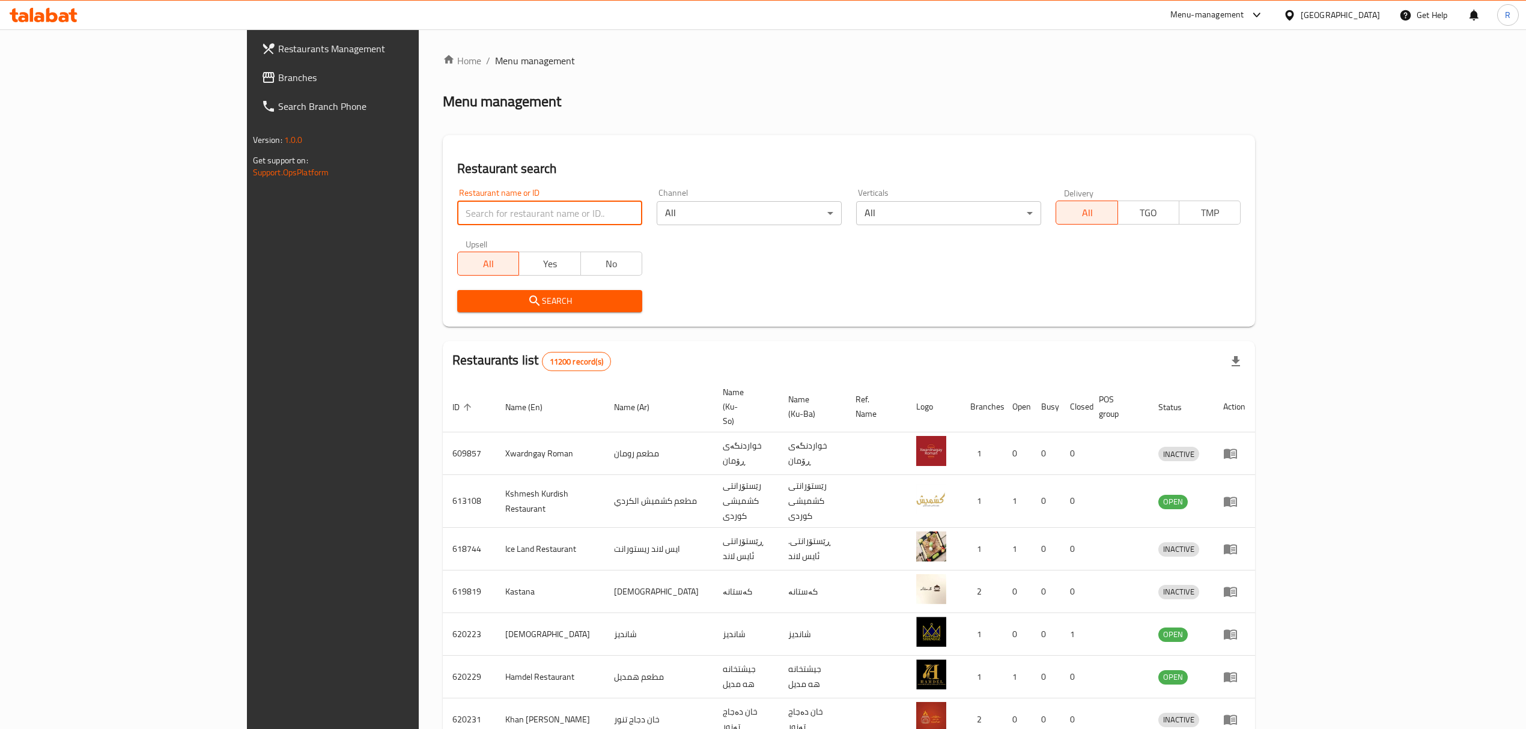
click at [513, 219] on input "search" at bounding box center [549, 213] width 185 height 24
type input "cremino"
click at [467, 301] on span "Search" at bounding box center [550, 301] width 166 height 15
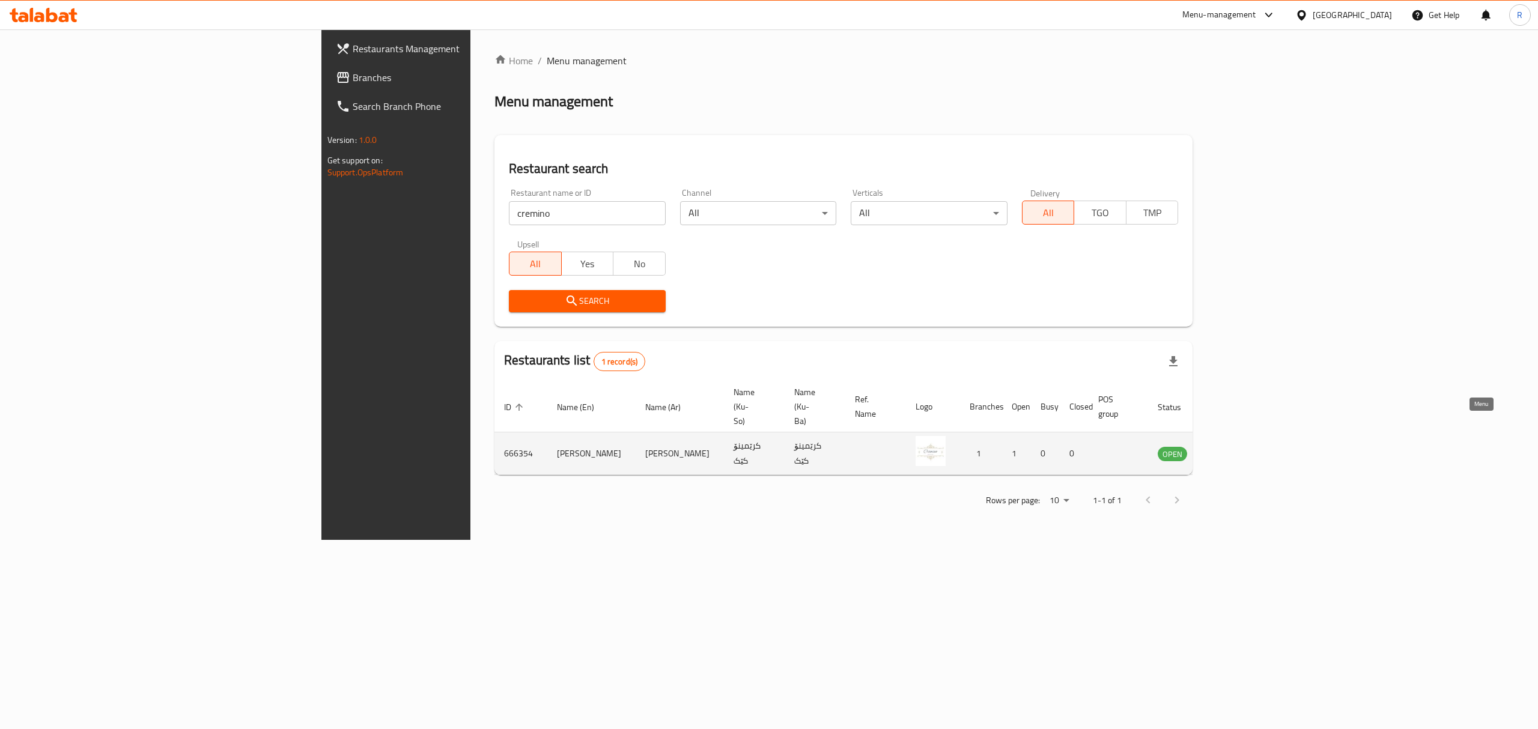
click at [1234, 449] on icon "enhanced table" at bounding box center [1227, 454] width 13 height 10
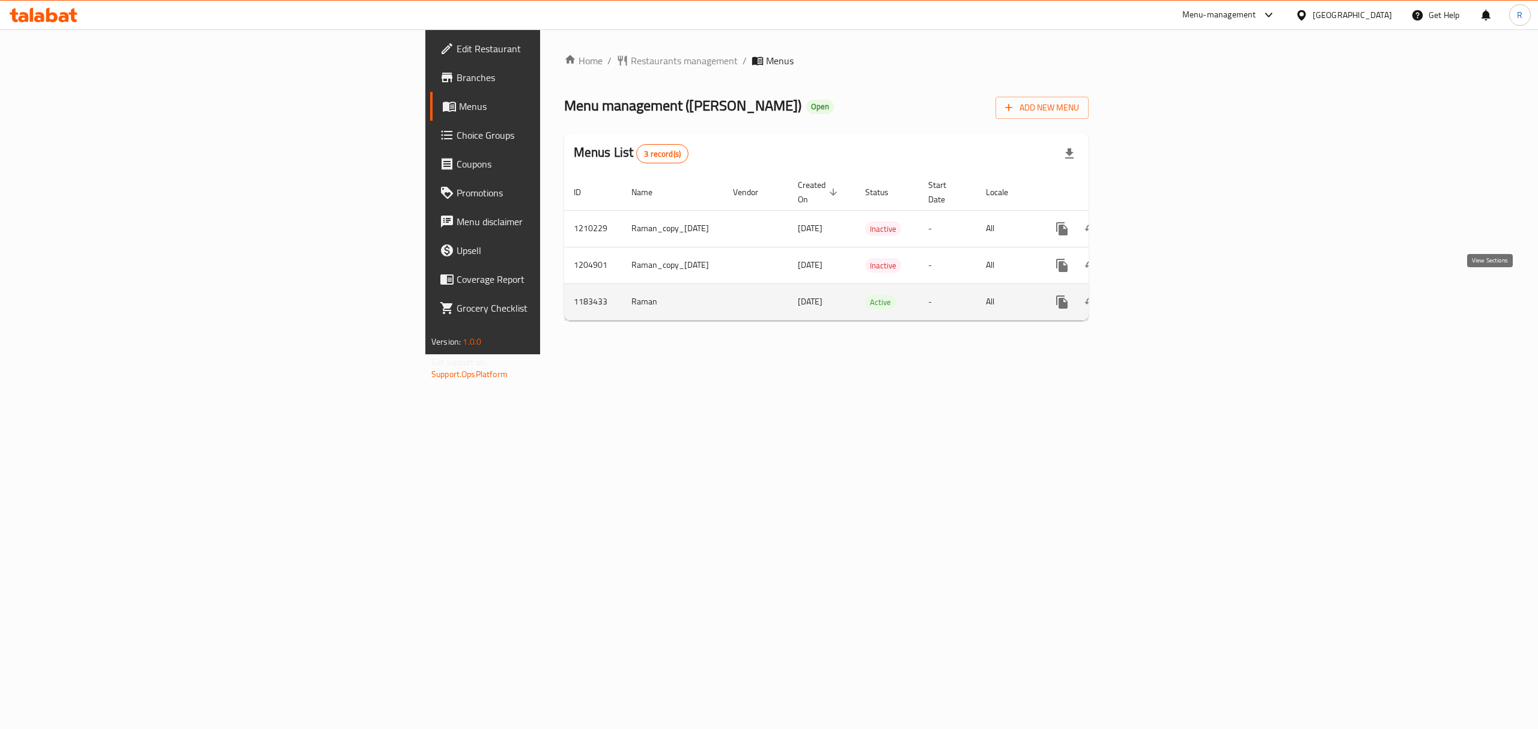
click at [1156, 295] on icon "enhanced table" at bounding box center [1148, 302] width 14 height 14
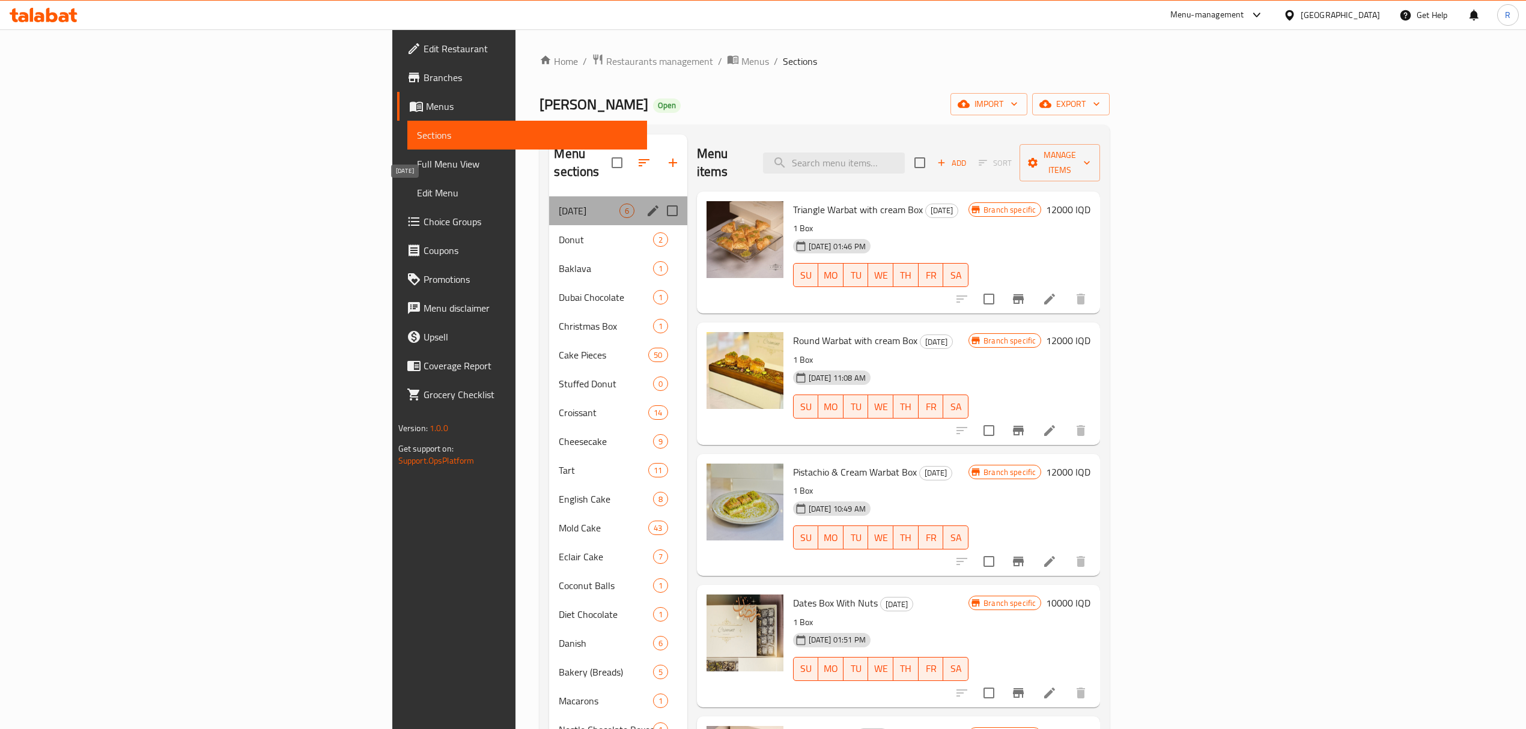
click at [559, 204] on span "Ramadan" at bounding box center [589, 211] width 60 height 14
click at [559, 232] on span "Donut" at bounding box center [589, 239] width 60 height 14
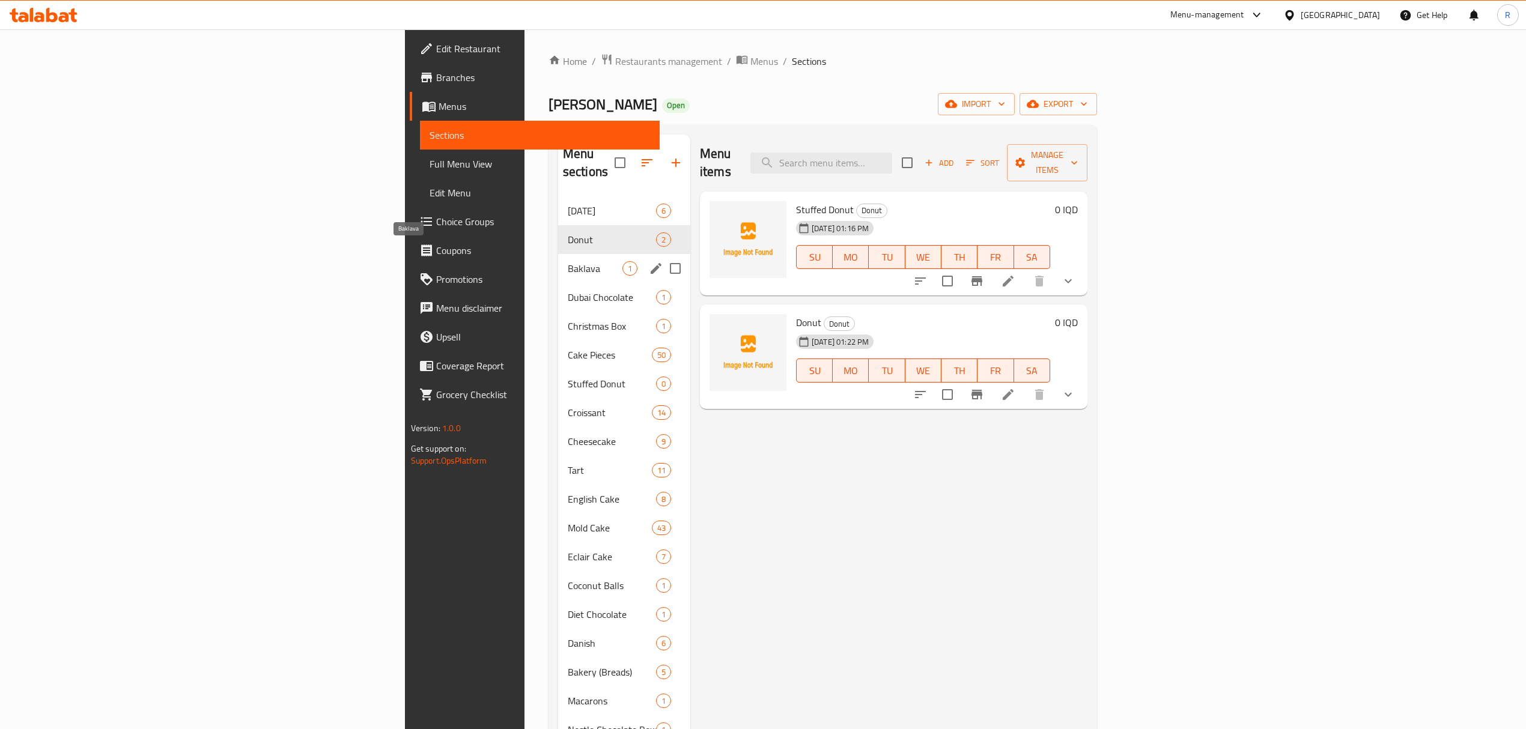
click at [568, 261] on span "Baklava" at bounding box center [595, 268] width 55 height 14
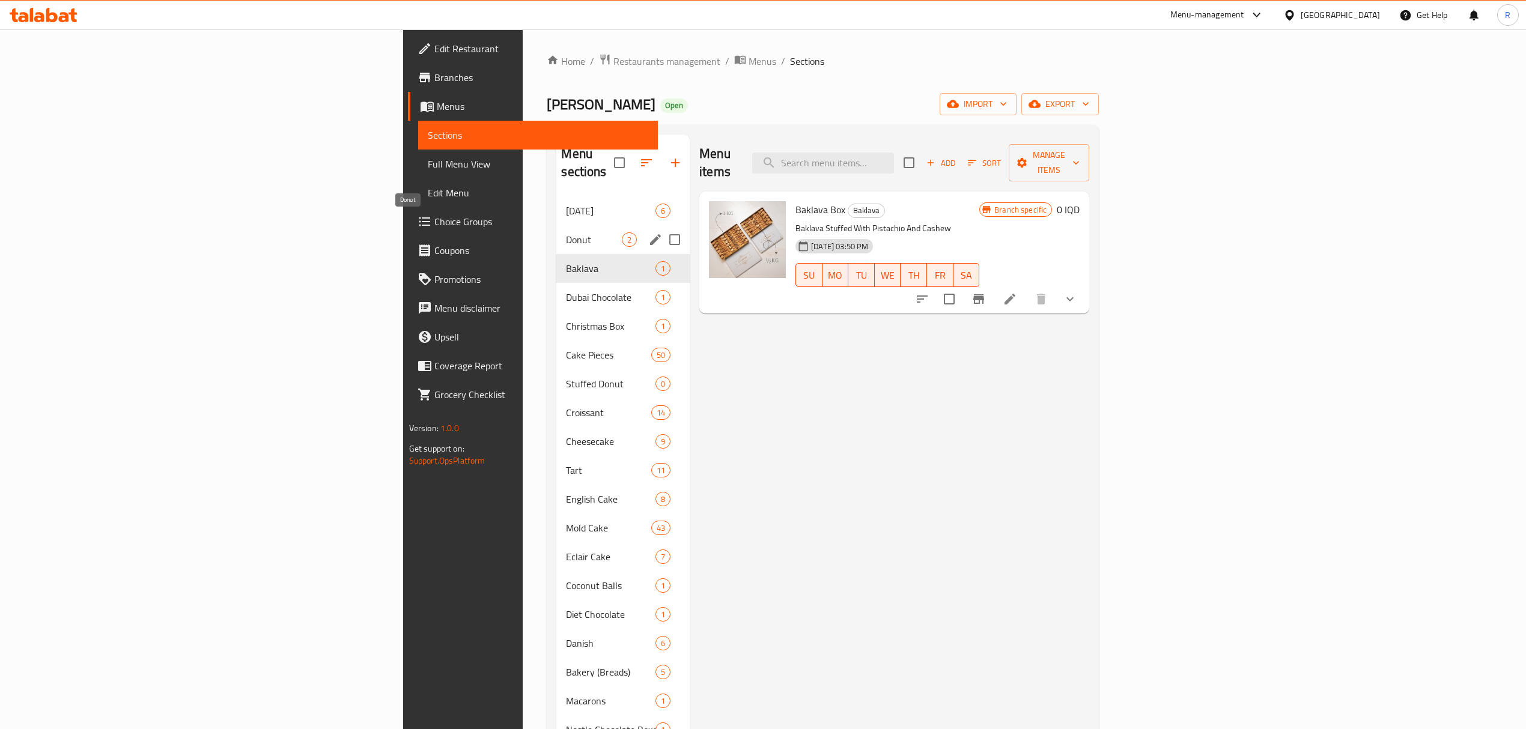
click at [566, 232] on span "Donut" at bounding box center [594, 239] width 56 height 14
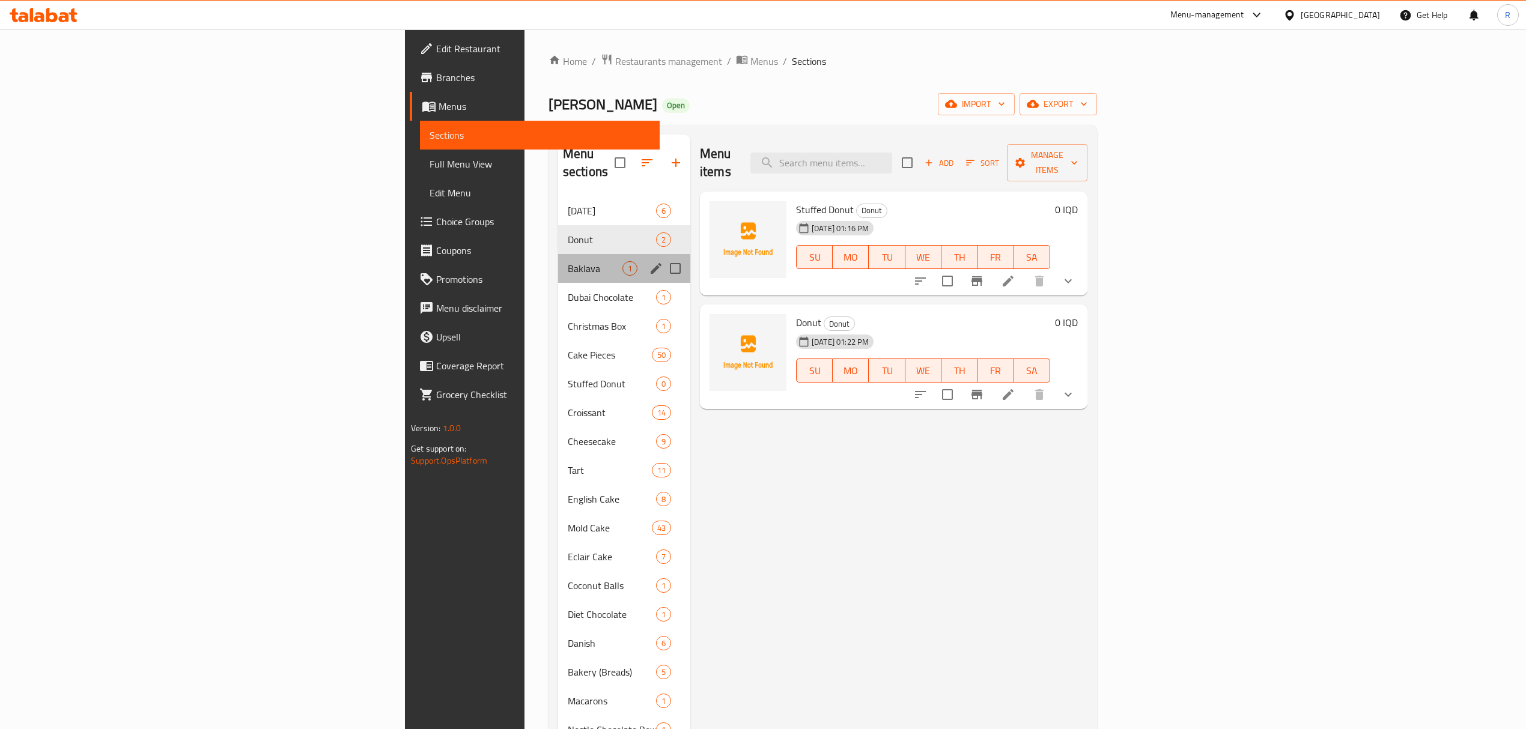
click at [558, 258] on div "Baklava 1" at bounding box center [624, 268] width 132 height 29
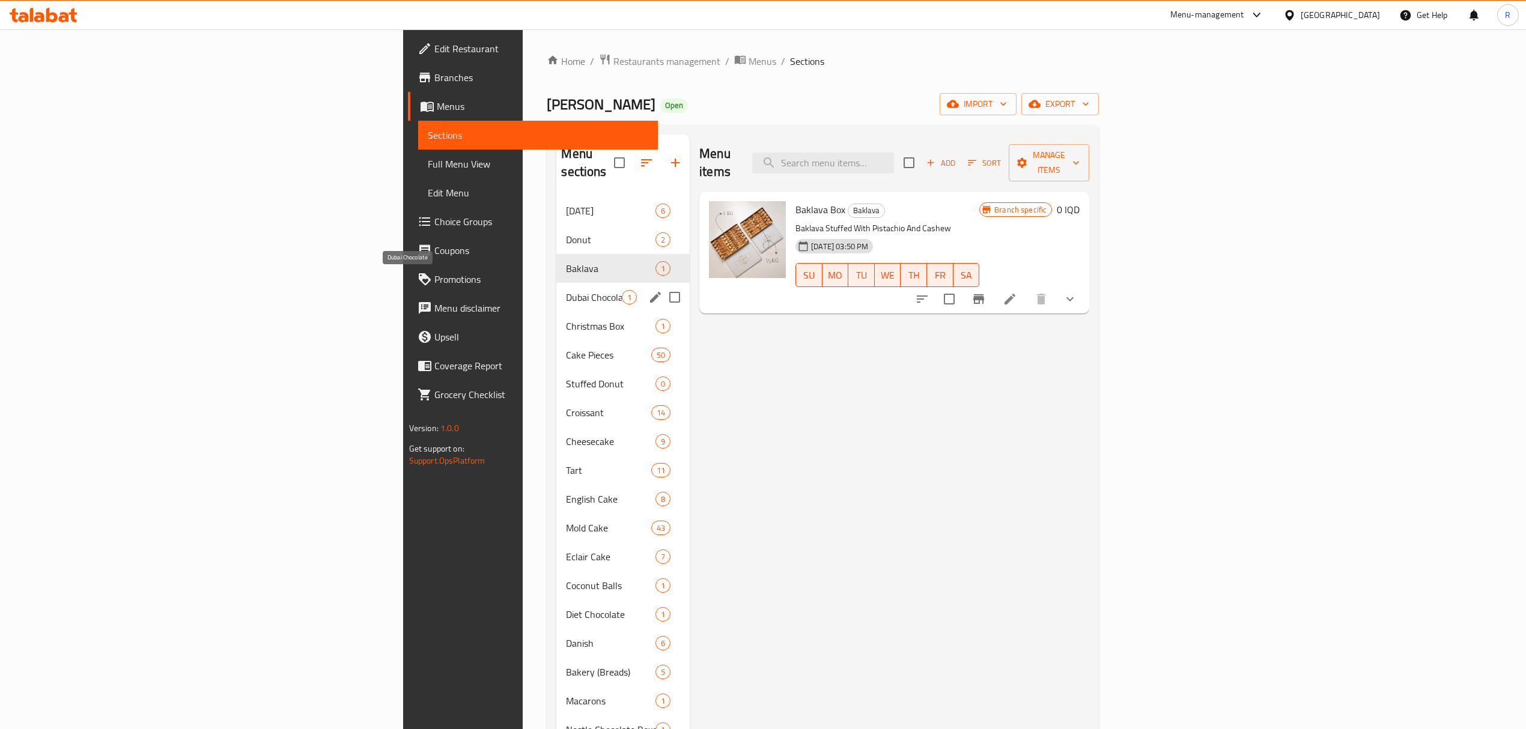
click at [566, 290] on span "Dubai Chocolate" at bounding box center [594, 297] width 56 height 14
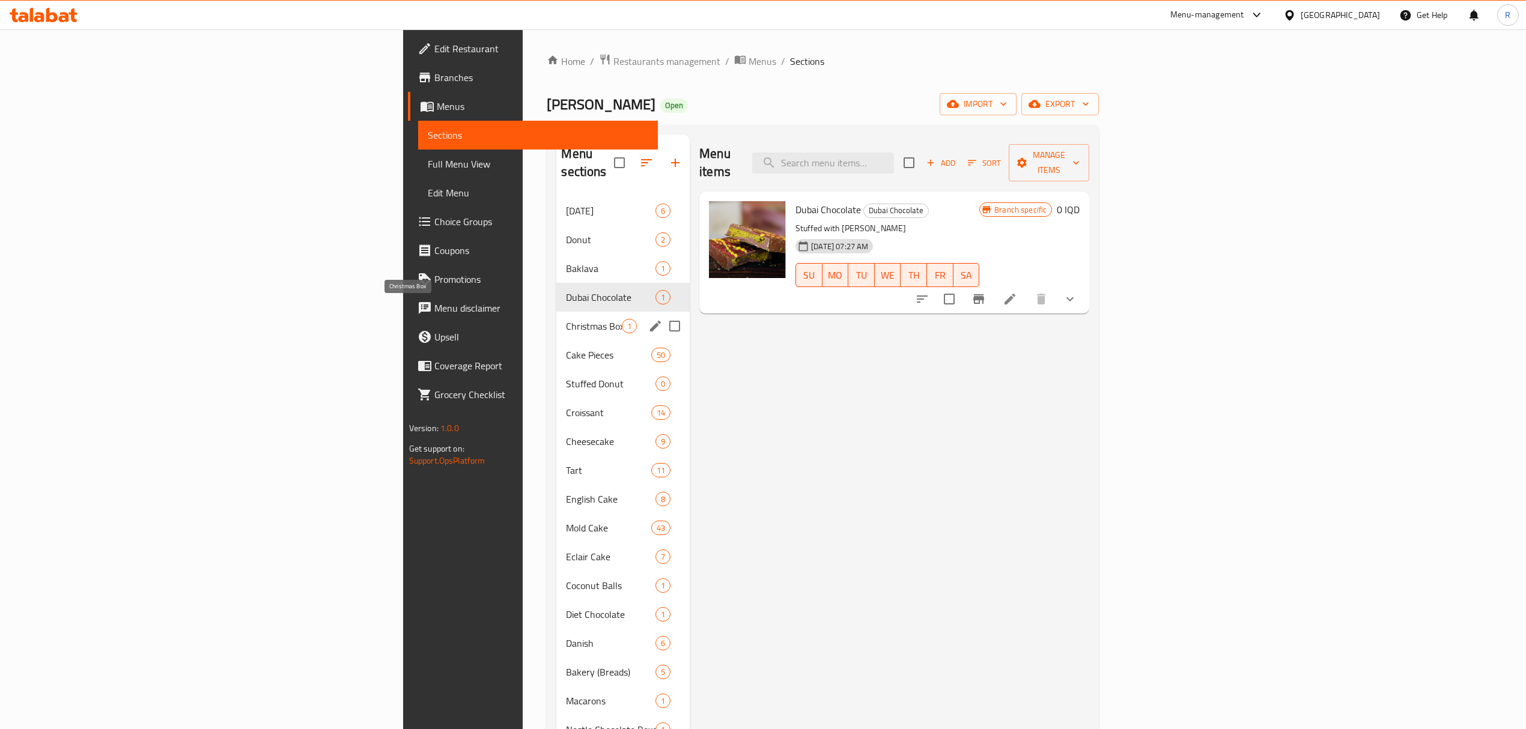
click at [566, 319] on span "Christmas Box" at bounding box center [594, 326] width 56 height 14
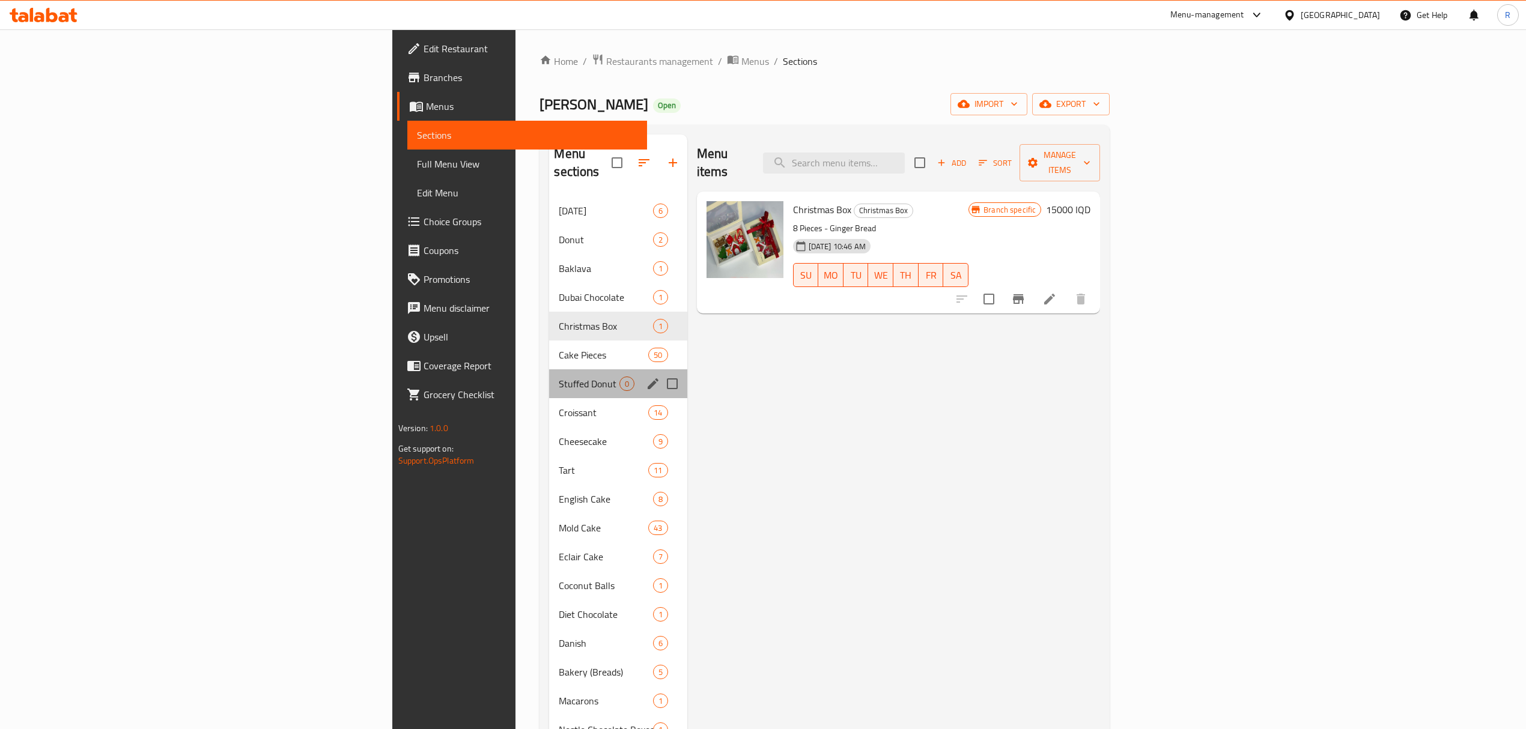
click at [549, 369] on div "Stuffed Donut 0" at bounding box center [618, 383] width 138 height 29
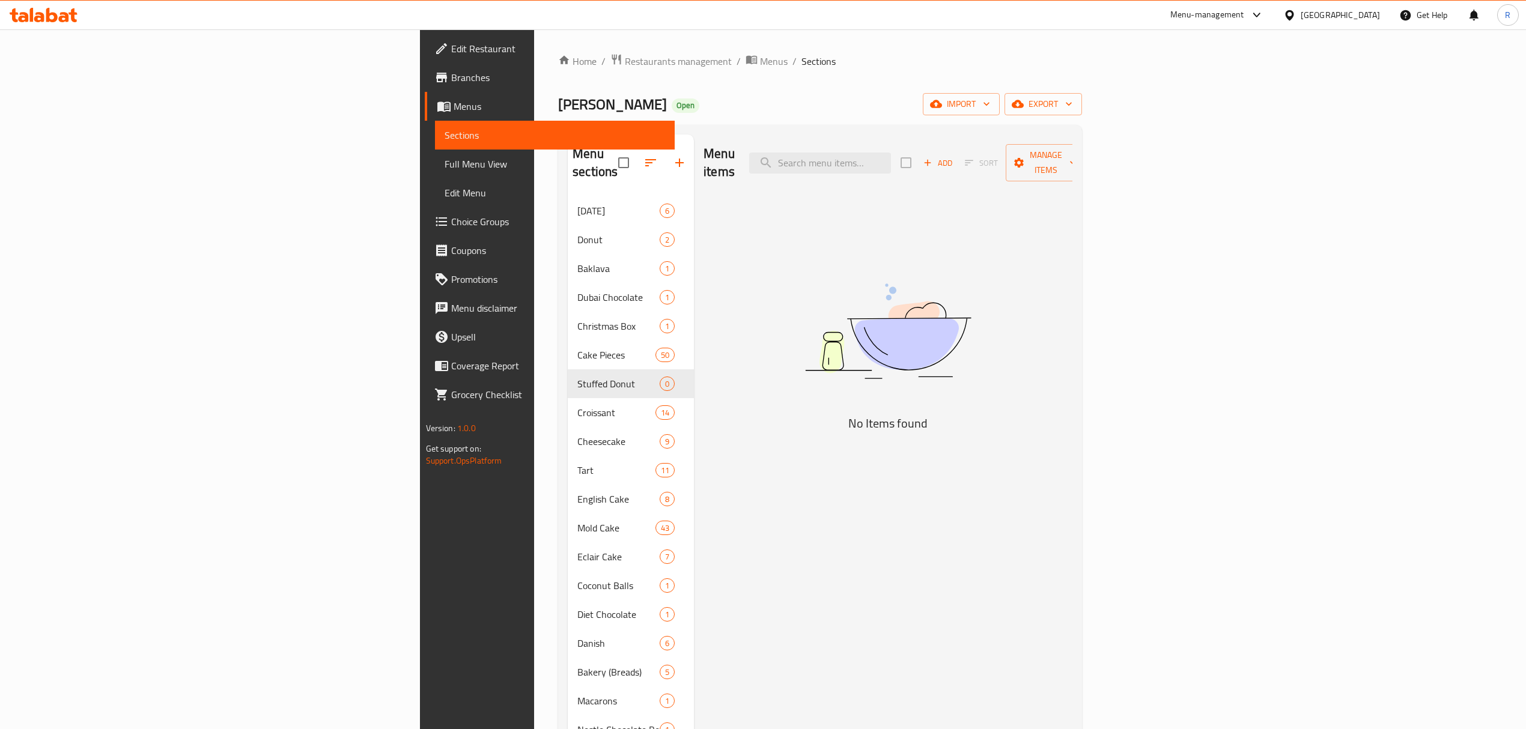
click at [56, 17] on icon at bounding box center [51, 15] width 11 height 14
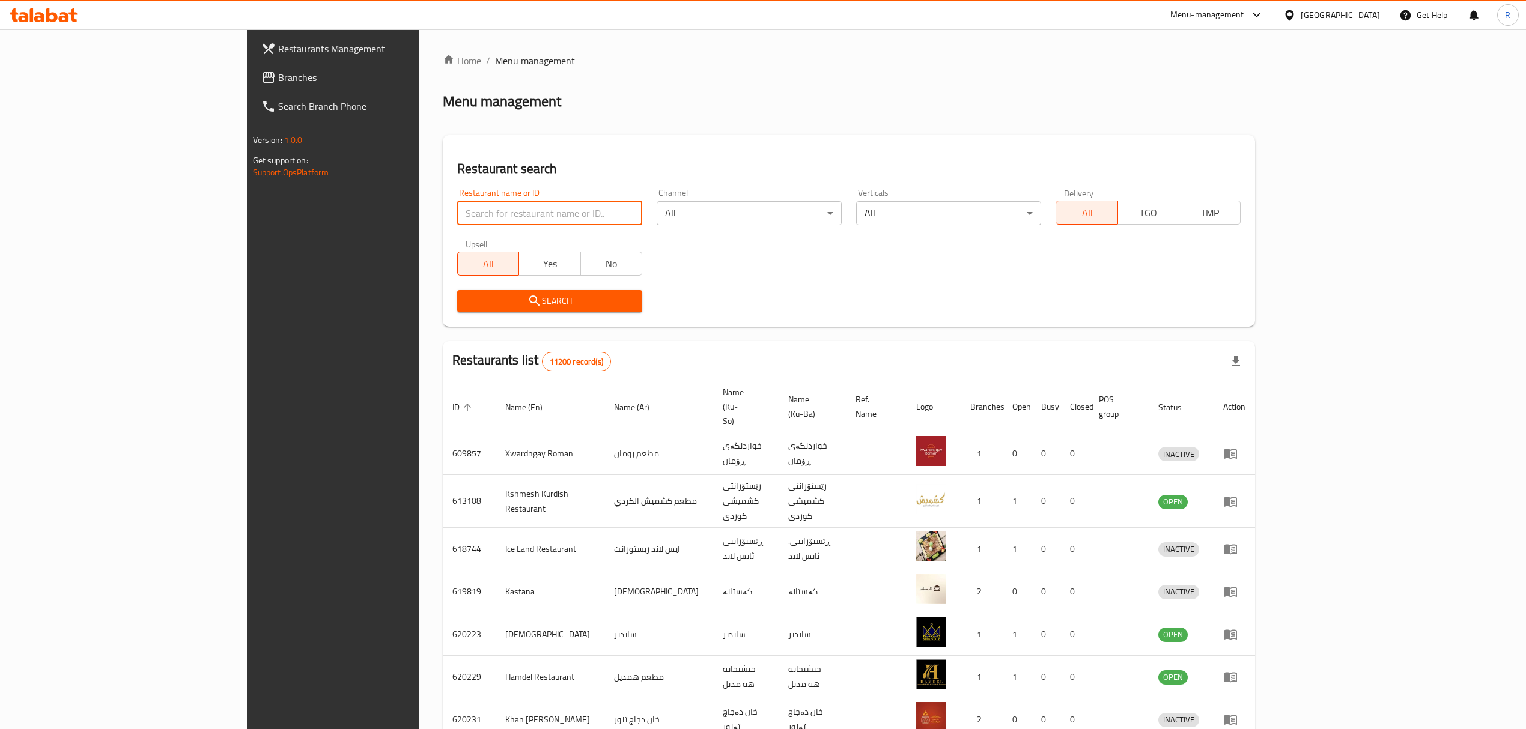
click at [517, 209] on input "search" at bounding box center [549, 213] width 185 height 24
type input "hizil"
click button "Search" at bounding box center [549, 301] width 185 height 22
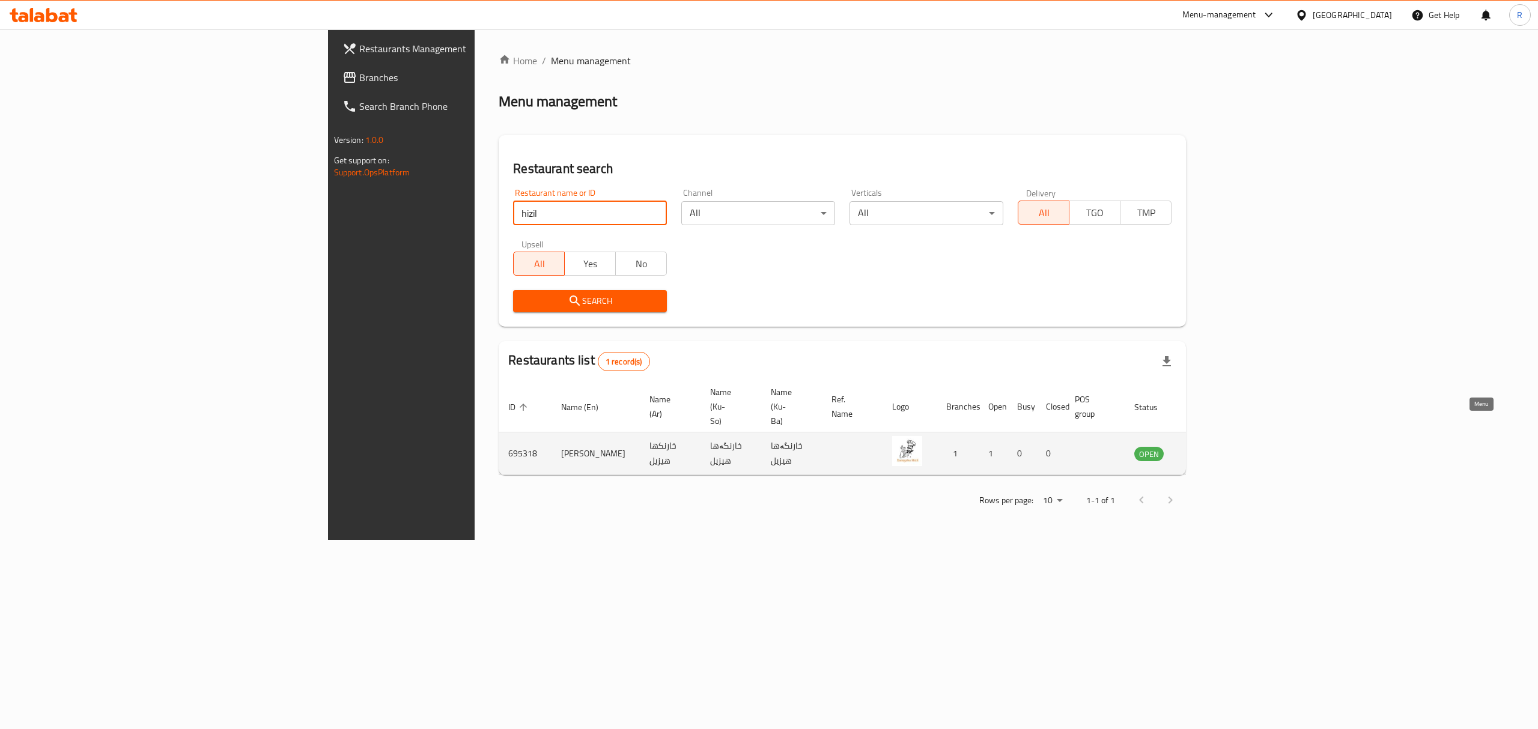
click at [1211, 449] on icon "enhanced table" at bounding box center [1204, 454] width 13 height 10
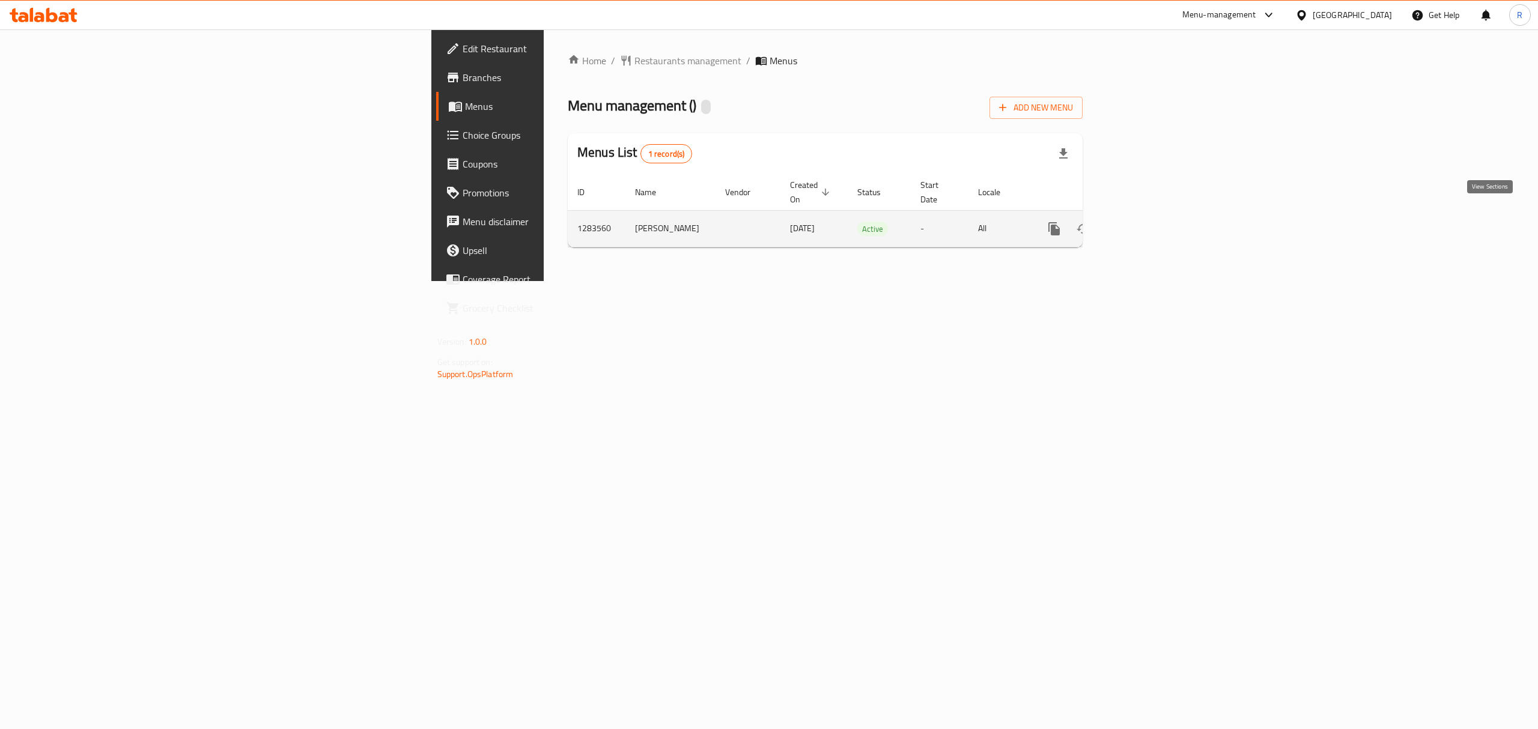
click at [1148, 222] on icon "enhanced table" at bounding box center [1140, 229] width 14 height 14
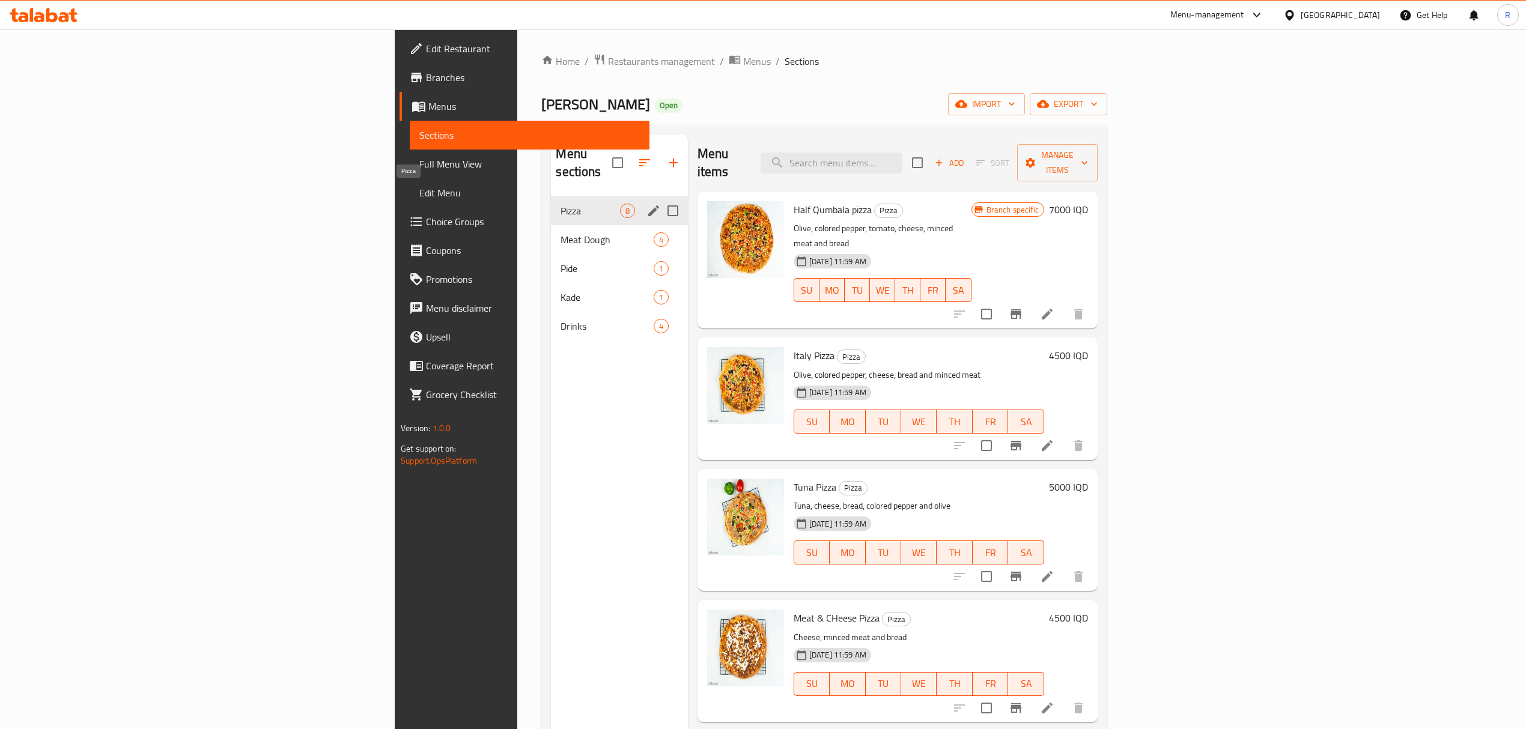
drag, startPoint x: 341, startPoint y: 198, endPoint x: 351, endPoint y: 198, distance: 10.2
click at [560, 204] on span "Pizza" at bounding box center [589, 211] width 59 height 14
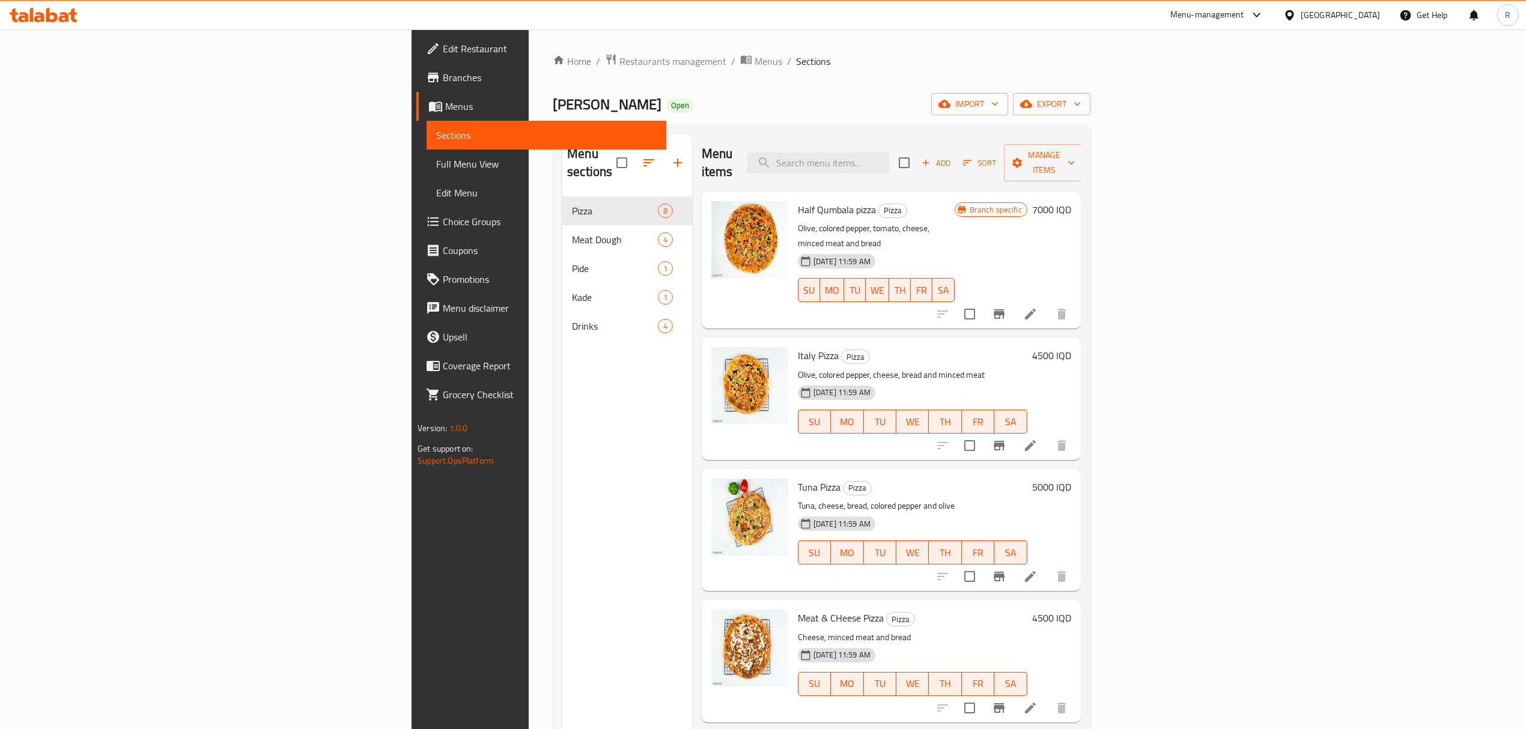
click at [1071, 347] on h6 "4500 IQD" at bounding box center [1051, 355] width 39 height 17
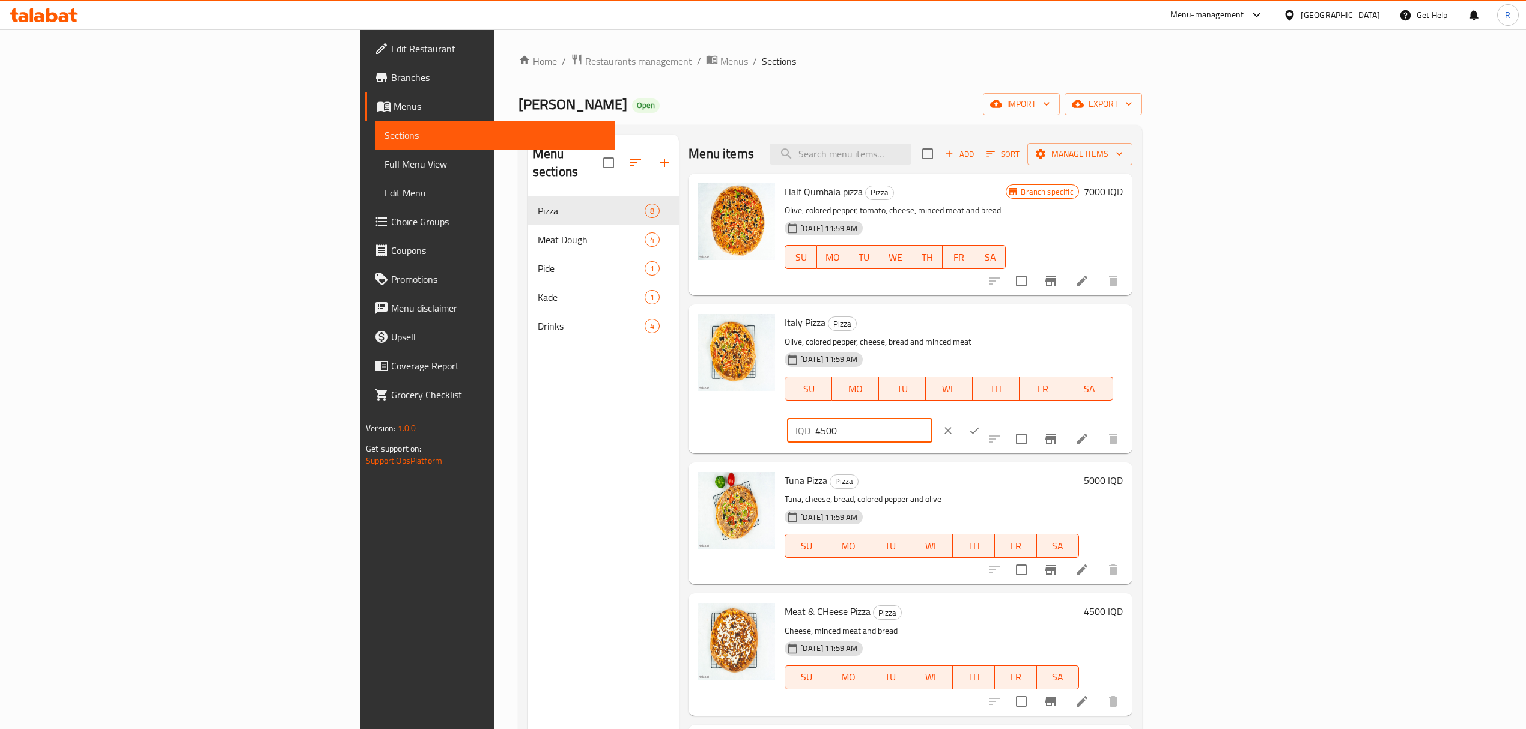
drag, startPoint x: 1334, startPoint y: 341, endPoint x: 1270, endPoint y: 347, distance: 64.5
click at [1127, 347] on div "Italy Pizza Pizza Olive, colored pepper, cheese, bread and minced meat [DATE] 1…" at bounding box center [953, 378] width 347 height 139
type input "4000"
click at [980, 425] on icon "ok" at bounding box center [974, 431] width 12 height 12
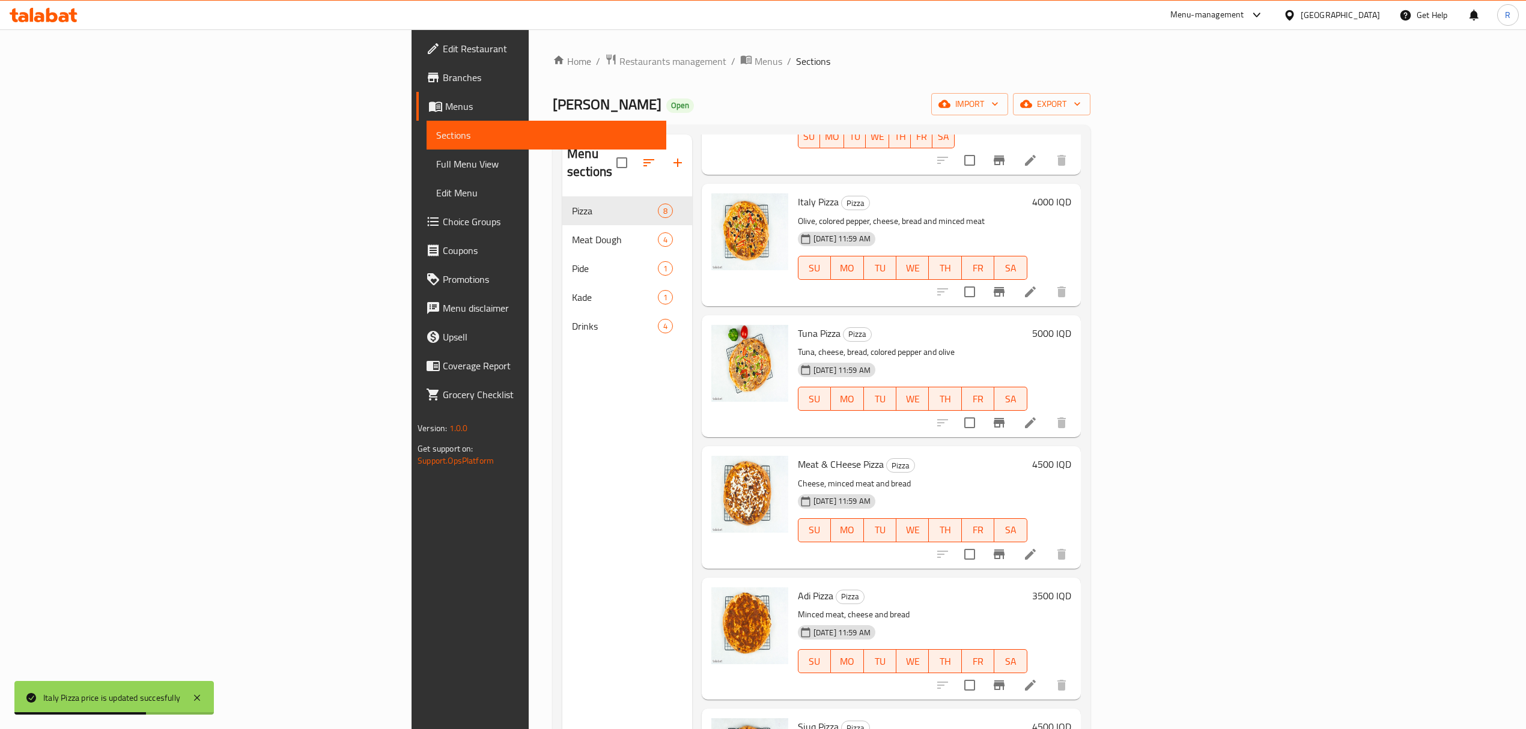
scroll to position [160, 0]
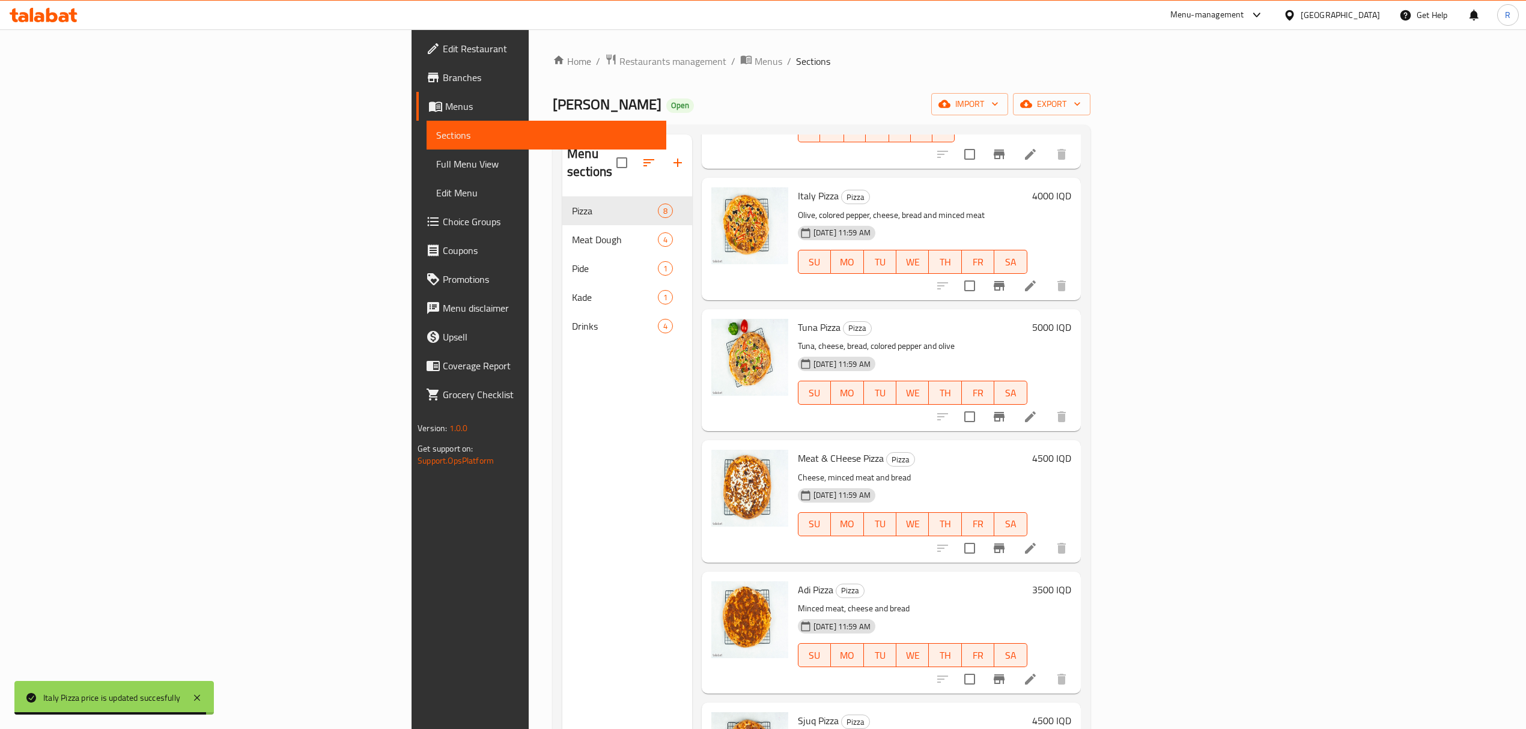
click at [1071, 450] on h6 "4500 IQD" at bounding box center [1051, 458] width 39 height 17
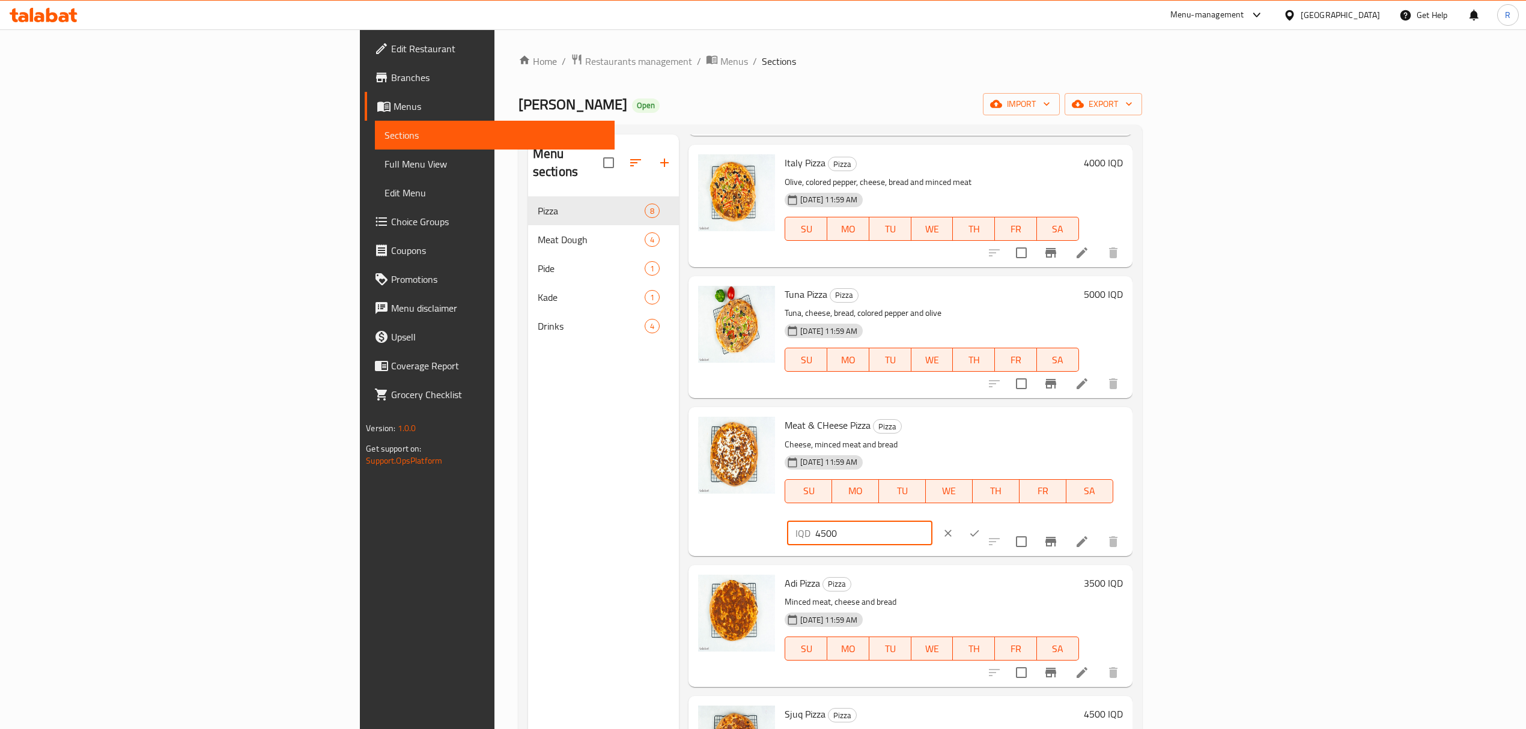
drag, startPoint x: 1357, startPoint y: 432, endPoint x: 1172, endPoint y: 461, distance: 187.2
click at [1127, 461] on div "Meat & CHeese Pizza Pizza Cheese, minced meat and bread [DATE] 11:59 AM SU MO T…" at bounding box center [953, 481] width 347 height 139
type input "4000"
drag, startPoint x: 1452, startPoint y: 428, endPoint x: 1452, endPoint y: 435, distance: 7.2
click at [980, 527] on icon "ok" at bounding box center [974, 533] width 12 height 12
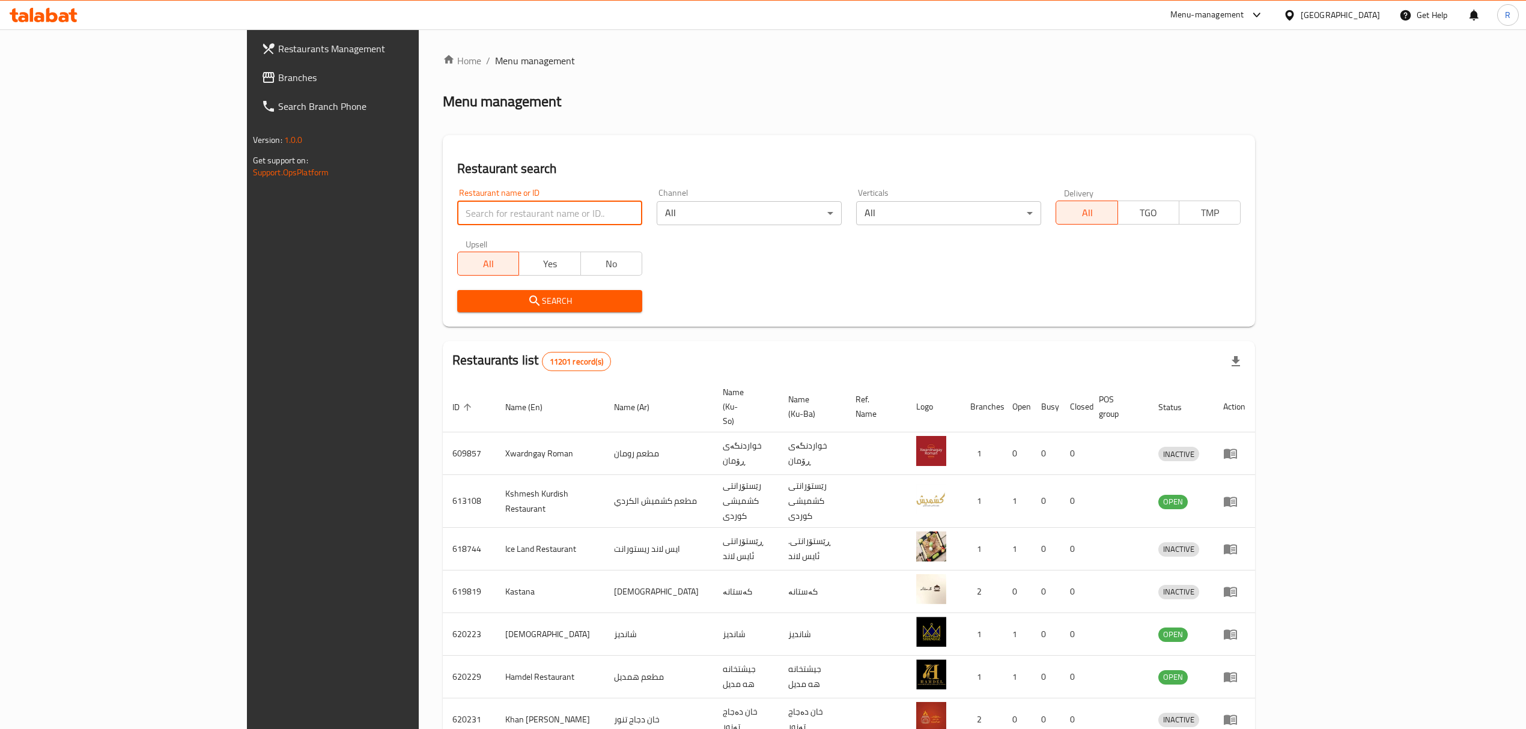
click at [457, 209] on input "search" at bounding box center [549, 213] width 185 height 24
type input "cremino"
click at [467, 296] on span "Search" at bounding box center [550, 301] width 166 height 15
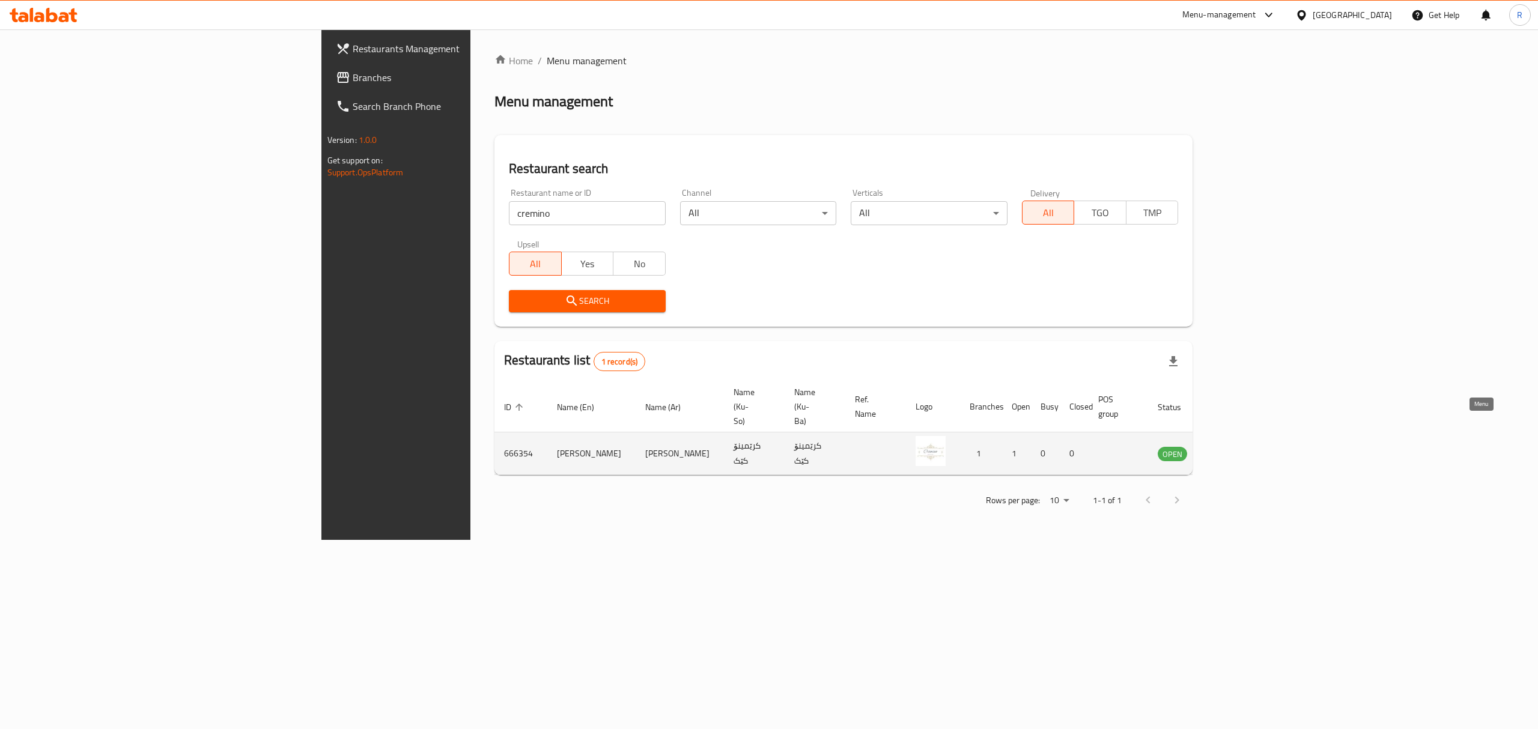
click at [1235, 446] on icon "enhanced table" at bounding box center [1227, 453] width 14 height 14
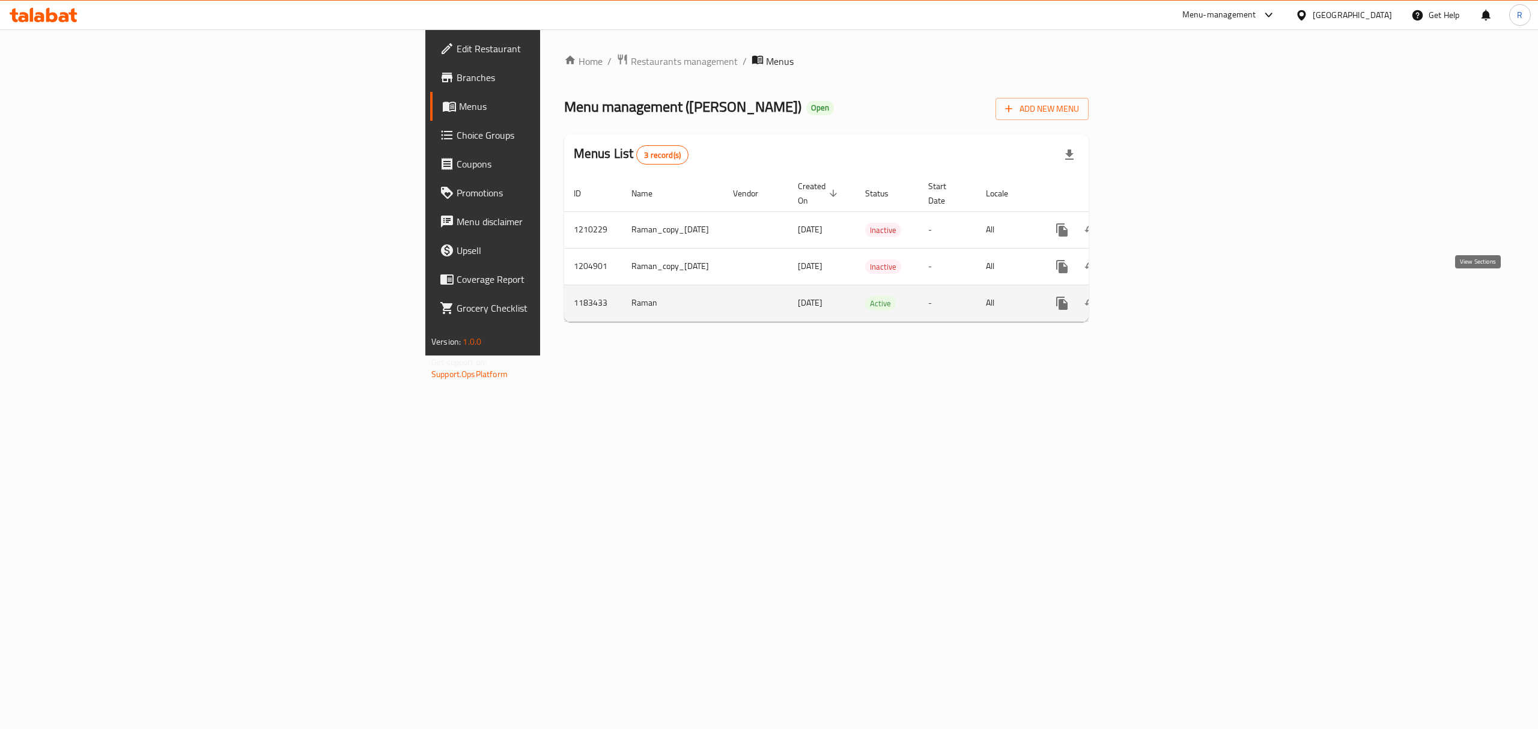
click at [1156, 296] on icon "enhanced table" at bounding box center [1148, 303] width 14 height 14
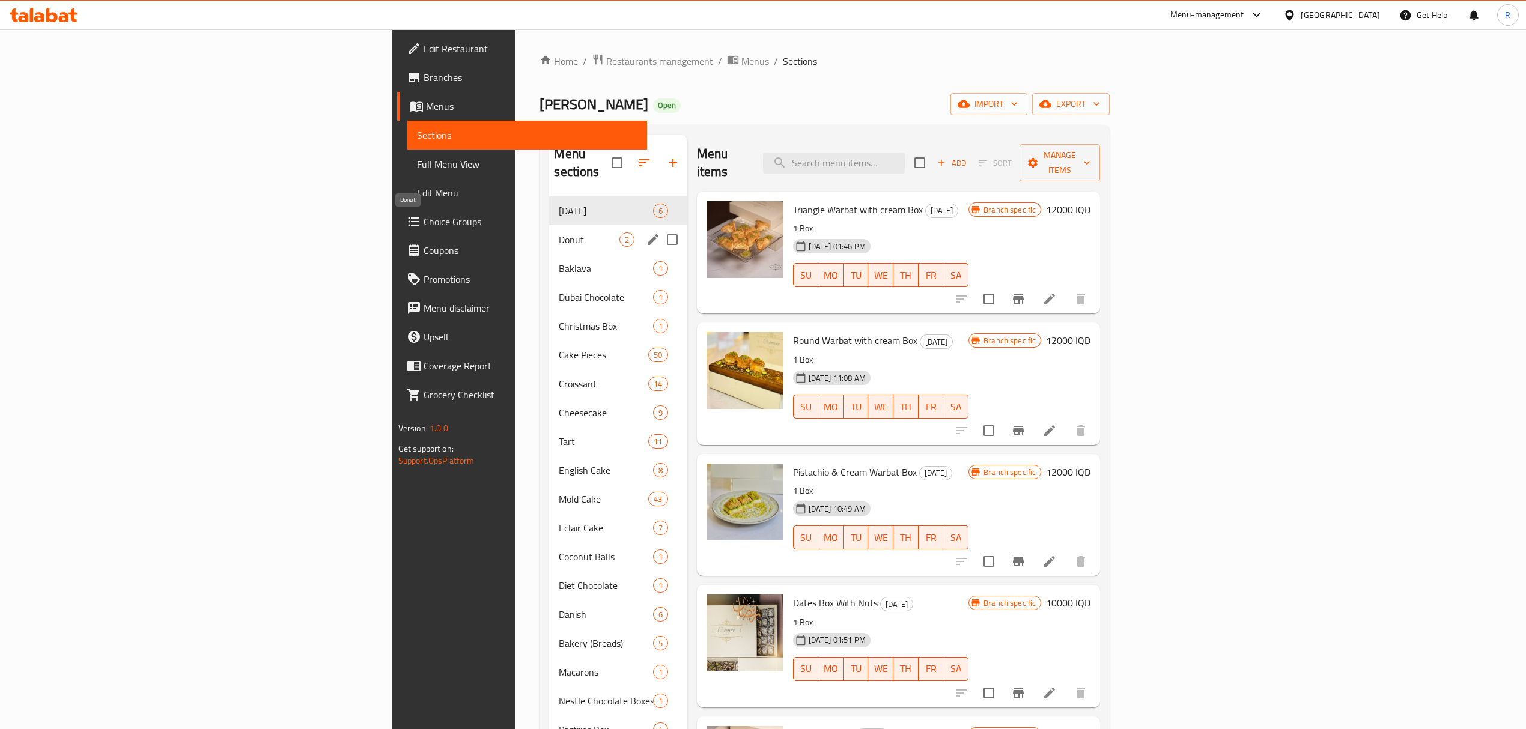
drag, startPoint x: 336, startPoint y: 224, endPoint x: 356, endPoint y: 229, distance: 19.8
click at [559, 232] on span "Donut" at bounding box center [589, 239] width 60 height 14
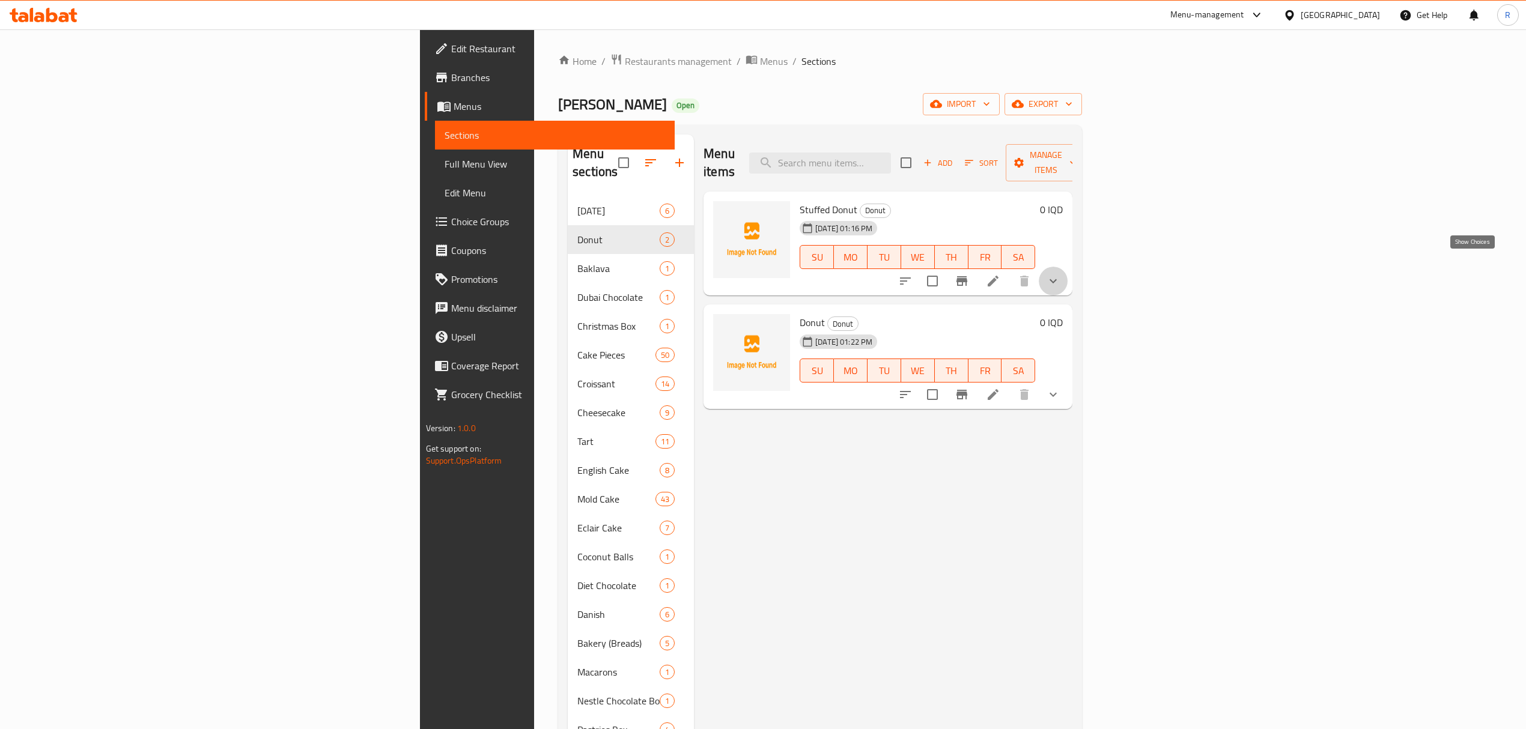
click at [1060, 274] on icon "show more" at bounding box center [1053, 281] width 14 height 14
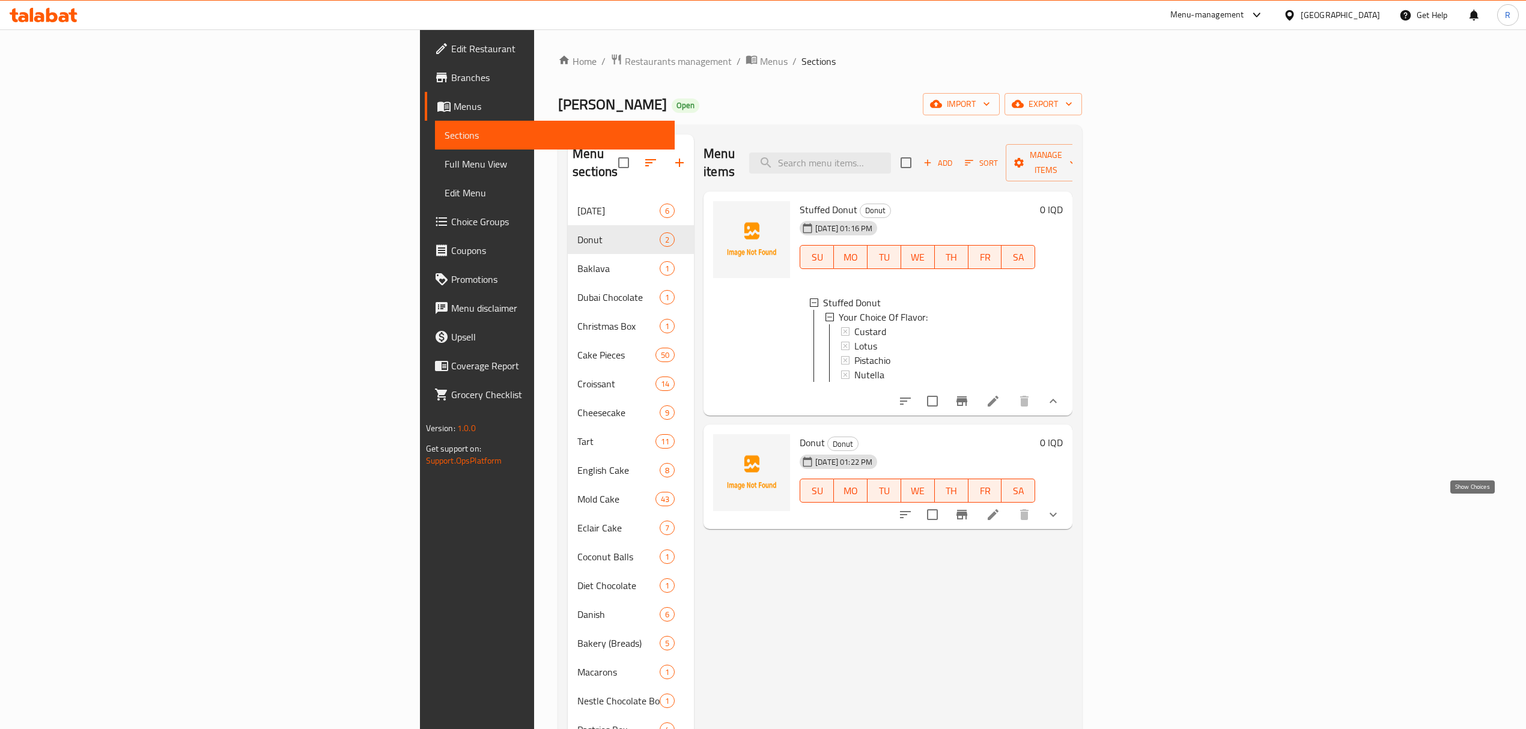
click at [1060, 512] on icon "show more" at bounding box center [1053, 515] width 14 height 14
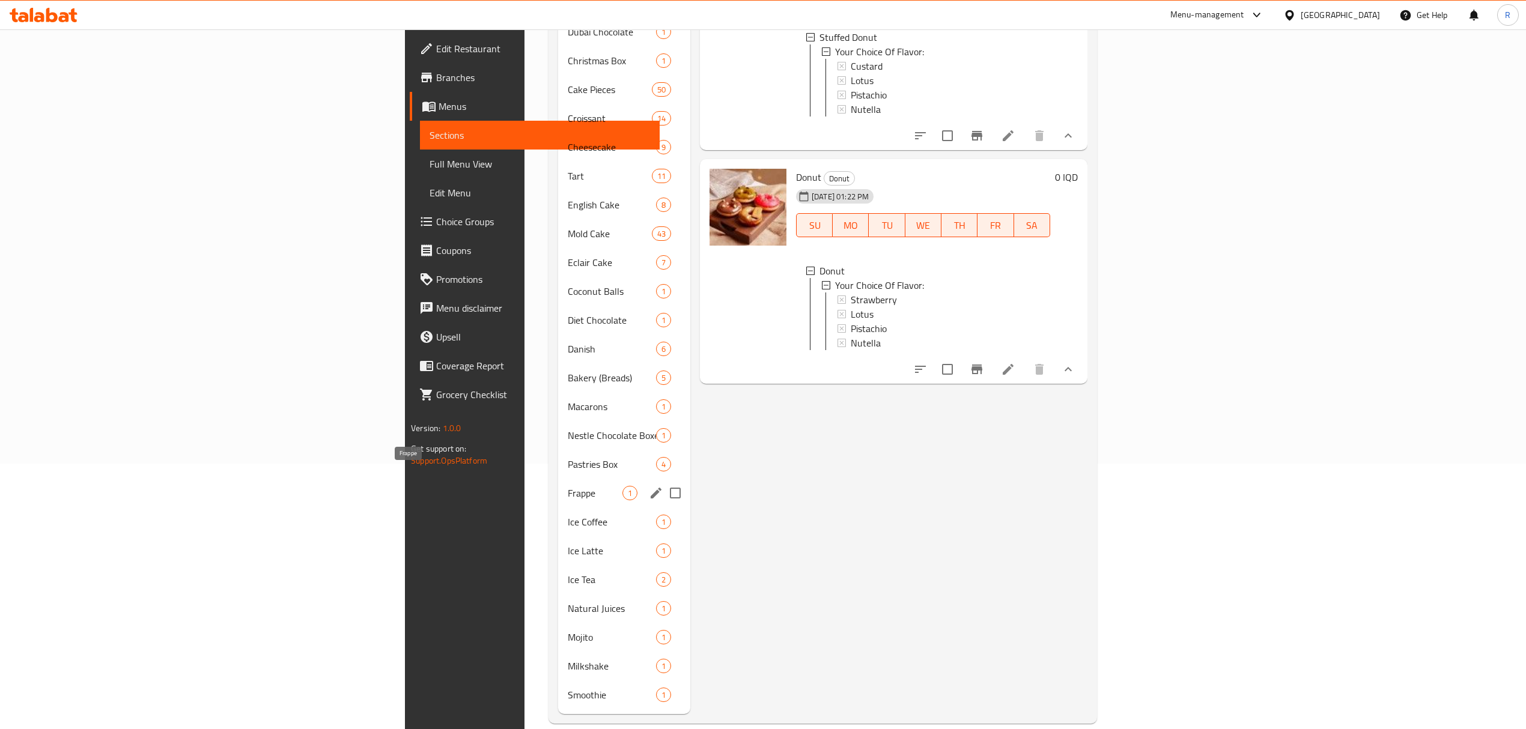
scroll to position [267, 0]
click at [568, 456] on span "Pastries Box" at bounding box center [595, 463] width 55 height 14
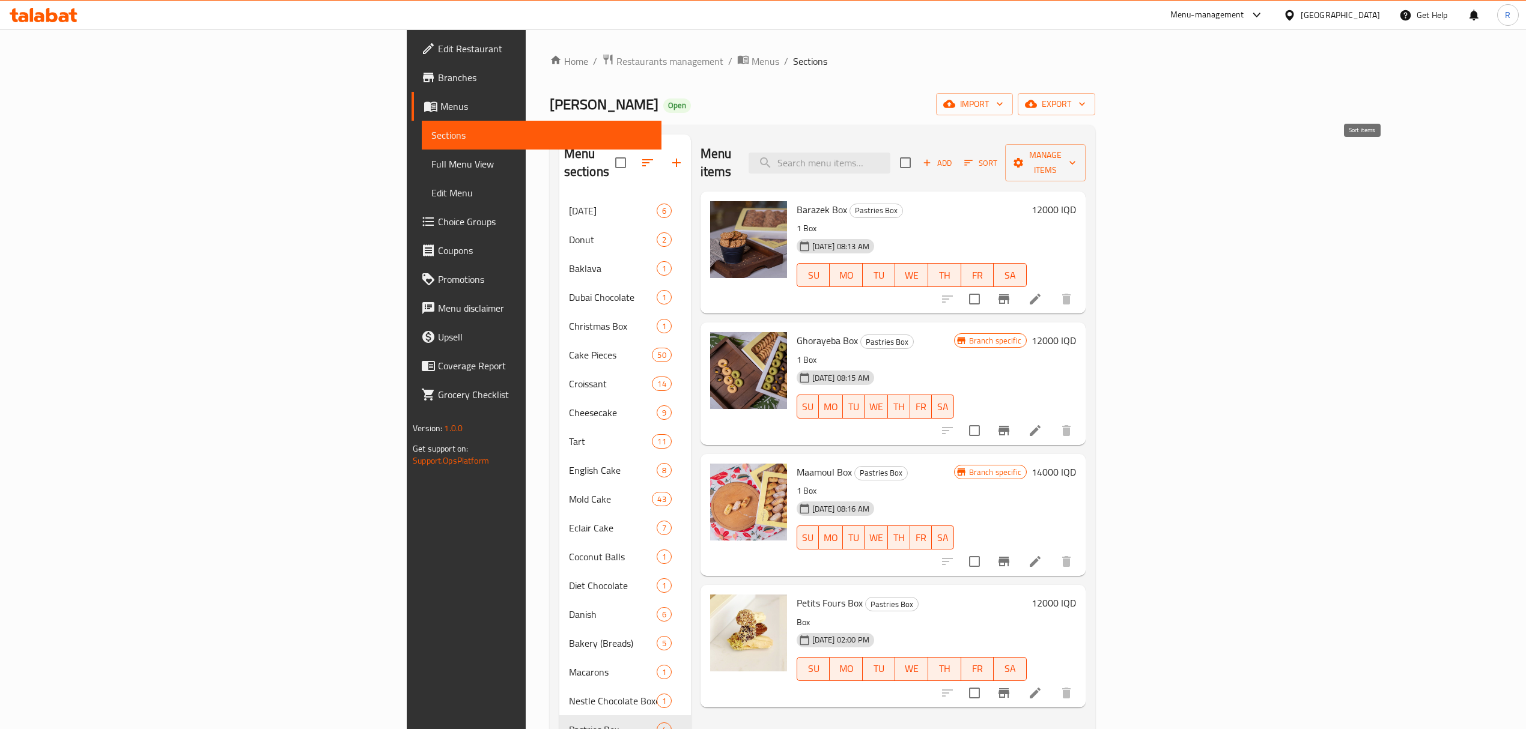
click at [974, 157] on icon "button" at bounding box center [968, 162] width 11 height 11
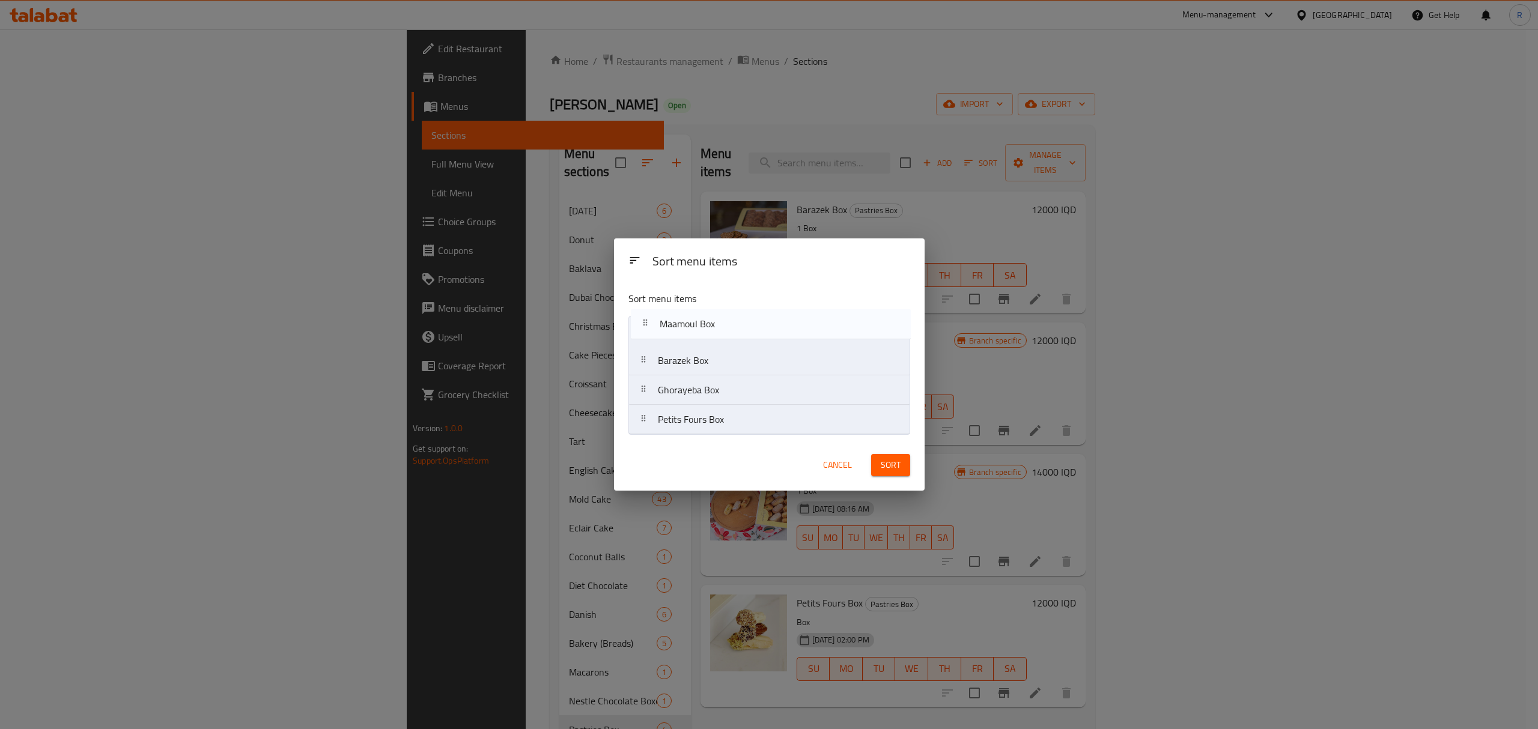
drag, startPoint x: 699, startPoint y: 392, endPoint x: 702, endPoint y: 323, distance: 69.1
click at [702, 323] on nav "Barazek Box Ghorayeba Box Maamoul Box Petits Fours Box" at bounding box center [769, 375] width 282 height 119
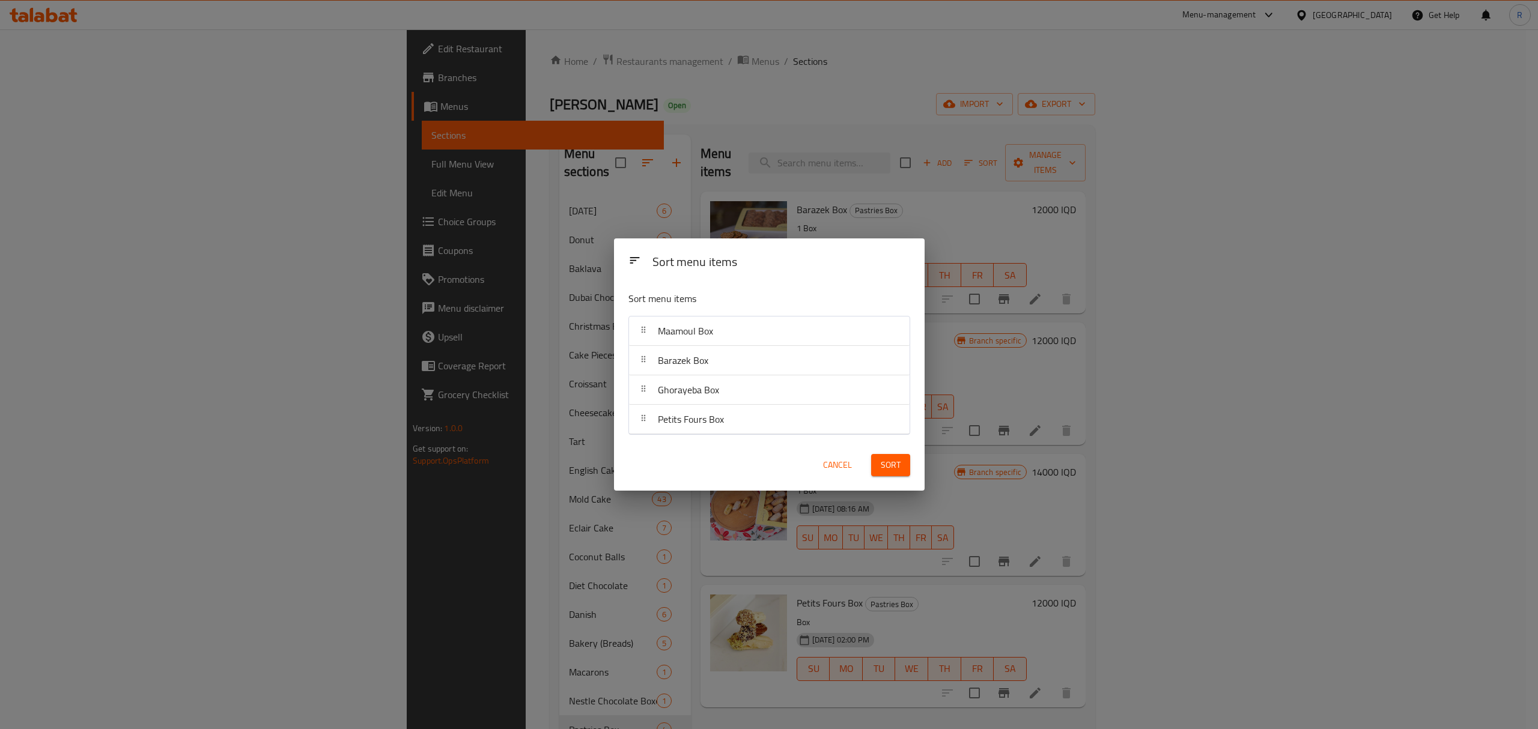
click at [893, 469] on span "Sort" at bounding box center [891, 465] width 20 height 15
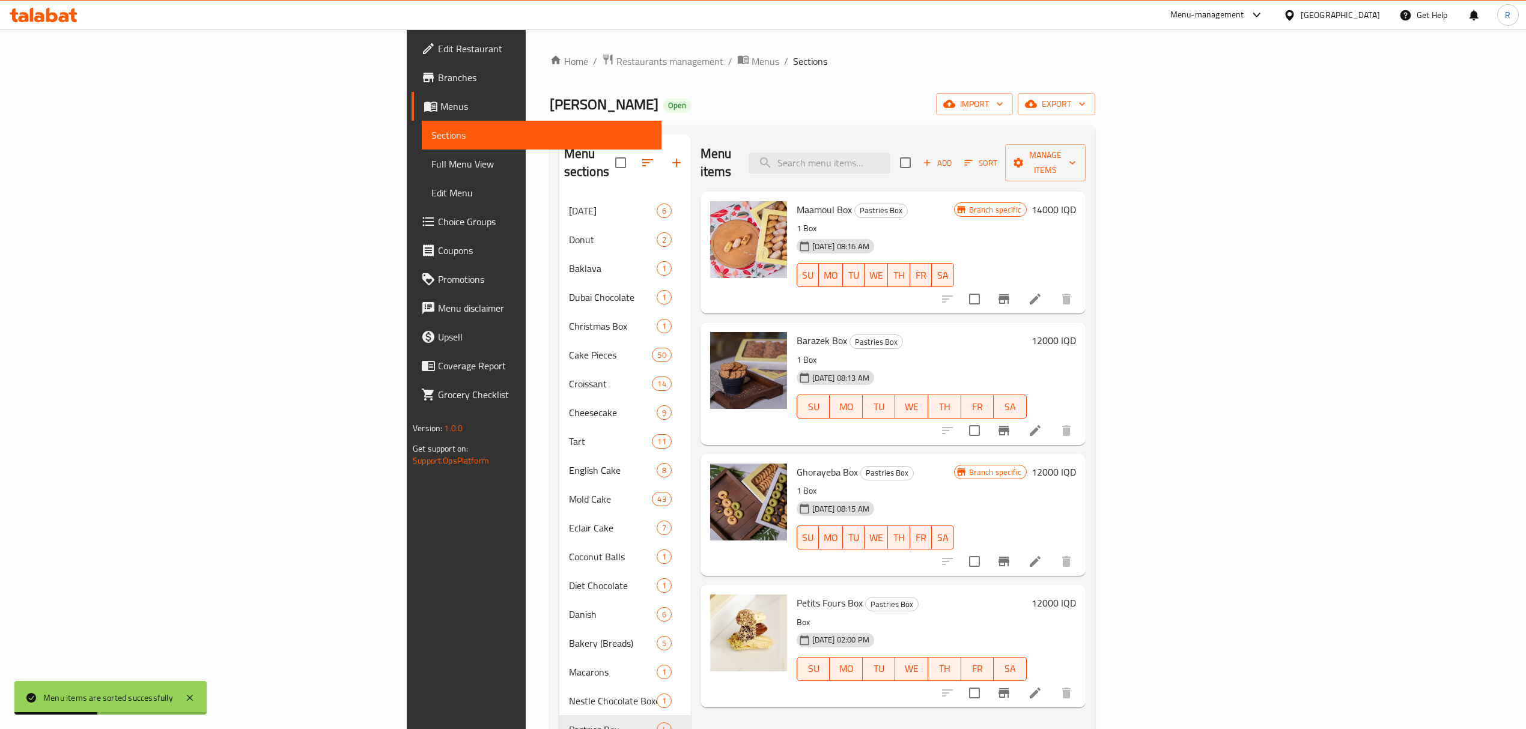
click at [1076, 201] on h6 "14000 IQD" at bounding box center [1053, 209] width 44 height 17
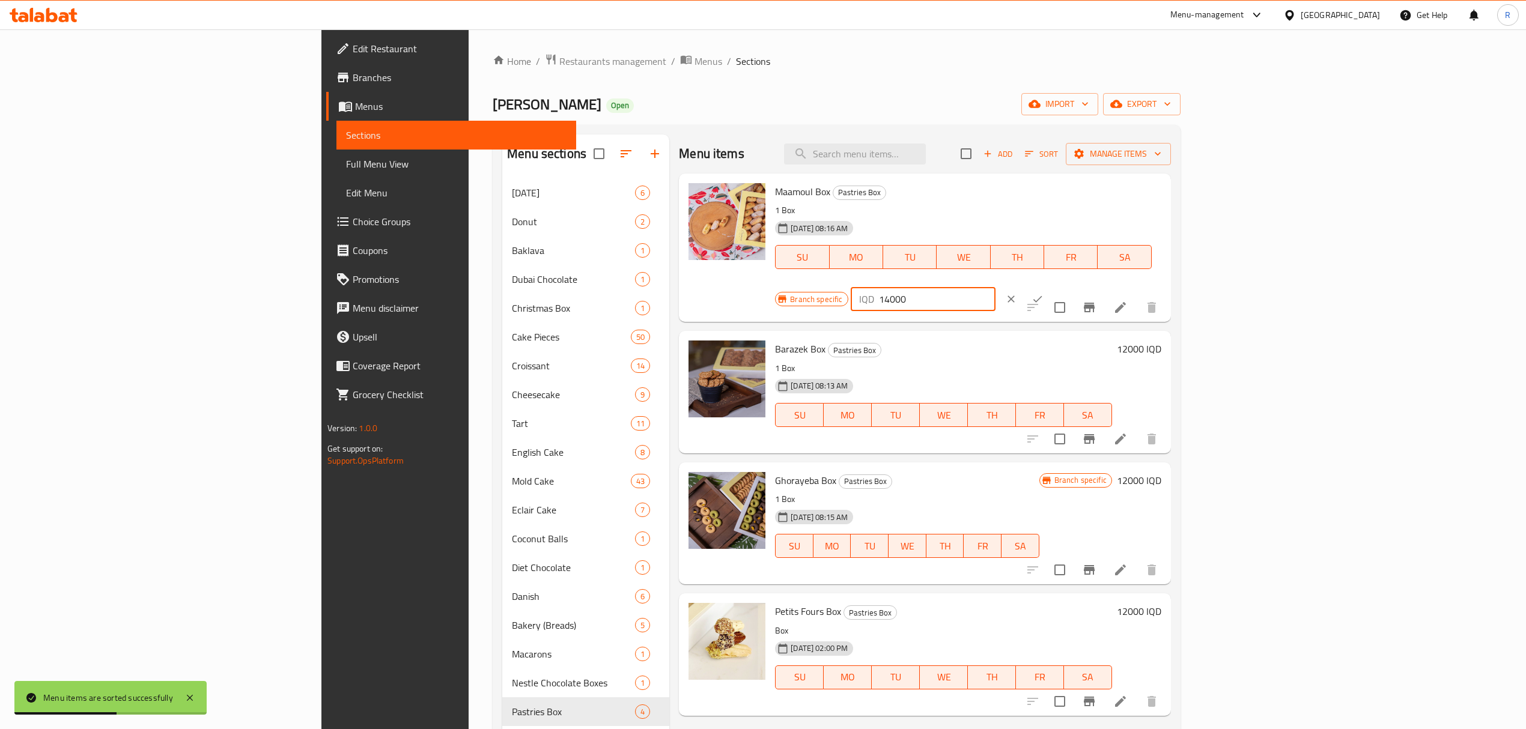
click at [995, 287] on div "IQD 14000 ​" at bounding box center [922, 299] width 145 height 24
type input "12000"
click at [1051, 286] on button "ok" at bounding box center [1037, 299] width 26 height 26
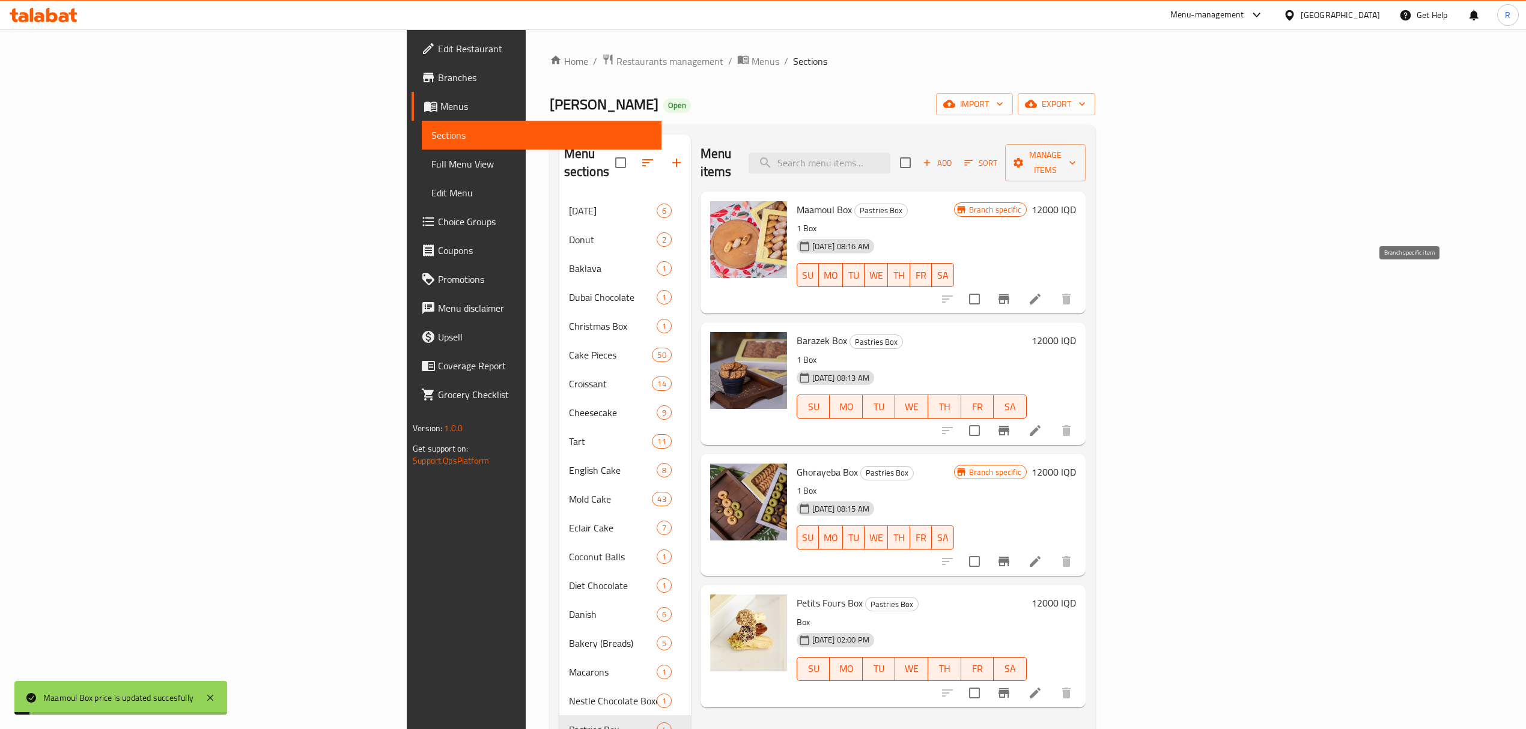
click at [1009, 294] on icon "Branch-specific-item" at bounding box center [1003, 299] width 11 height 10
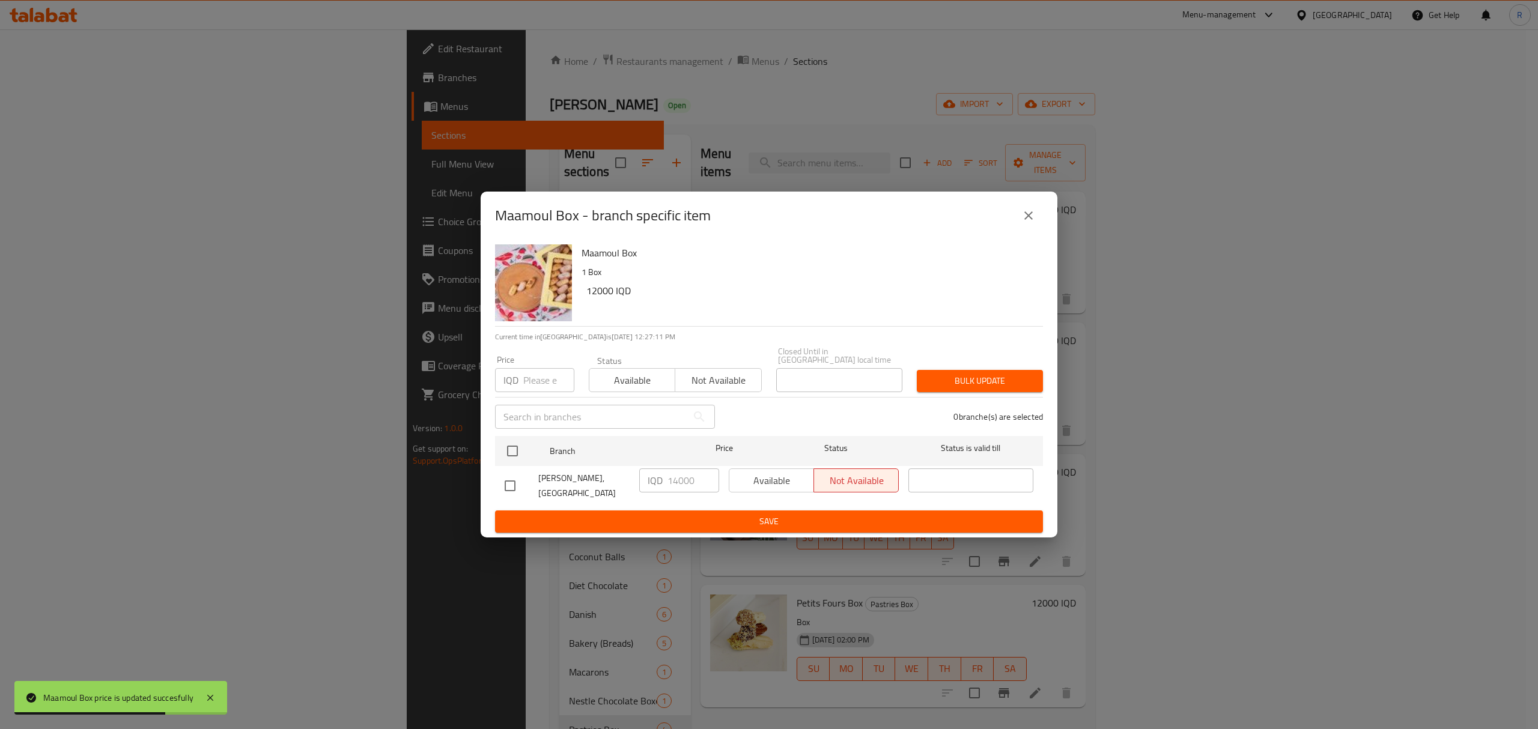
click at [508, 488] on input "checkbox" at bounding box center [509, 485] width 25 height 25
checkbox input "true"
drag, startPoint x: 676, startPoint y: 478, endPoint x: 652, endPoint y: 482, distance: 24.3
click at [652, 482] on div "IQD 14000 ​" at bounding box center [679, 480] width 80 height 24
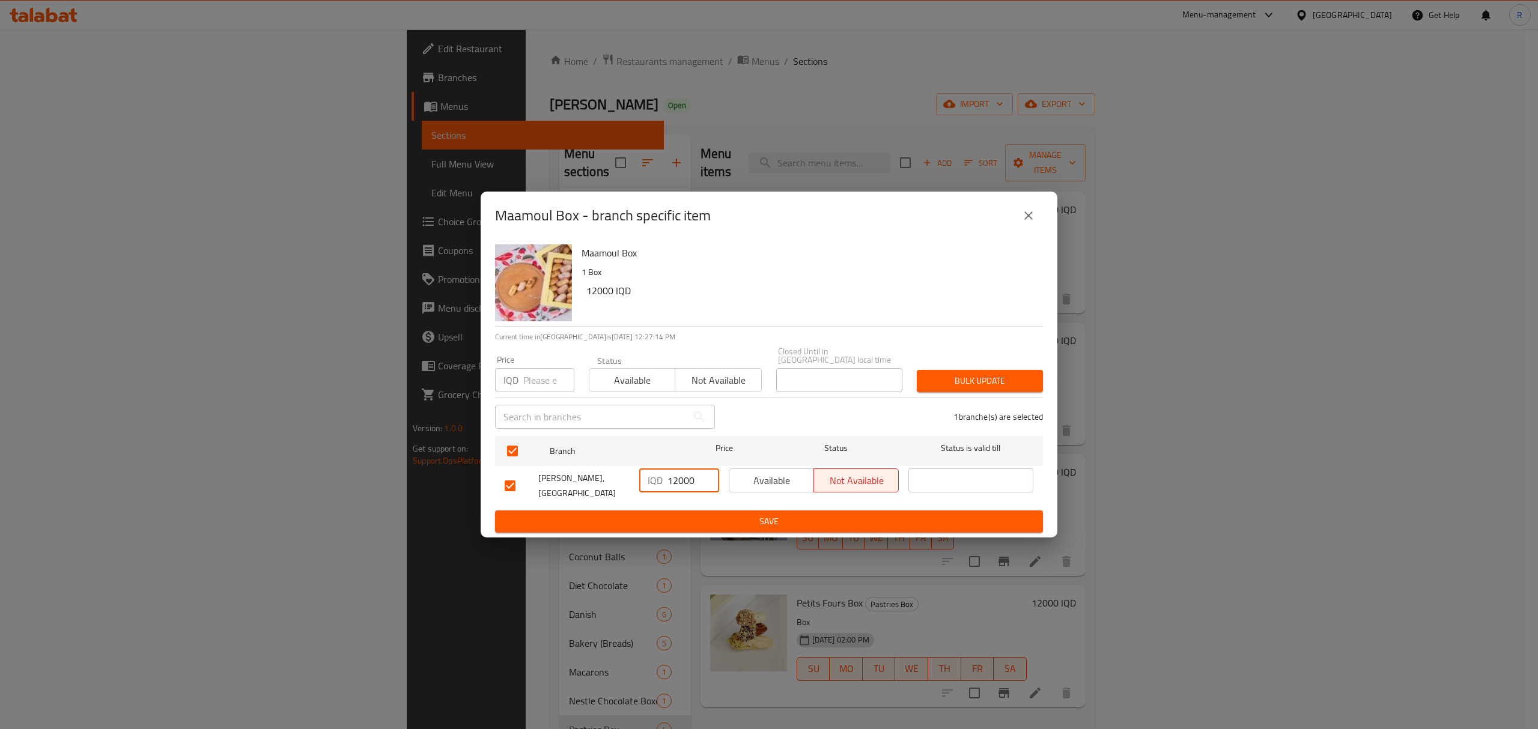
type input "12000"
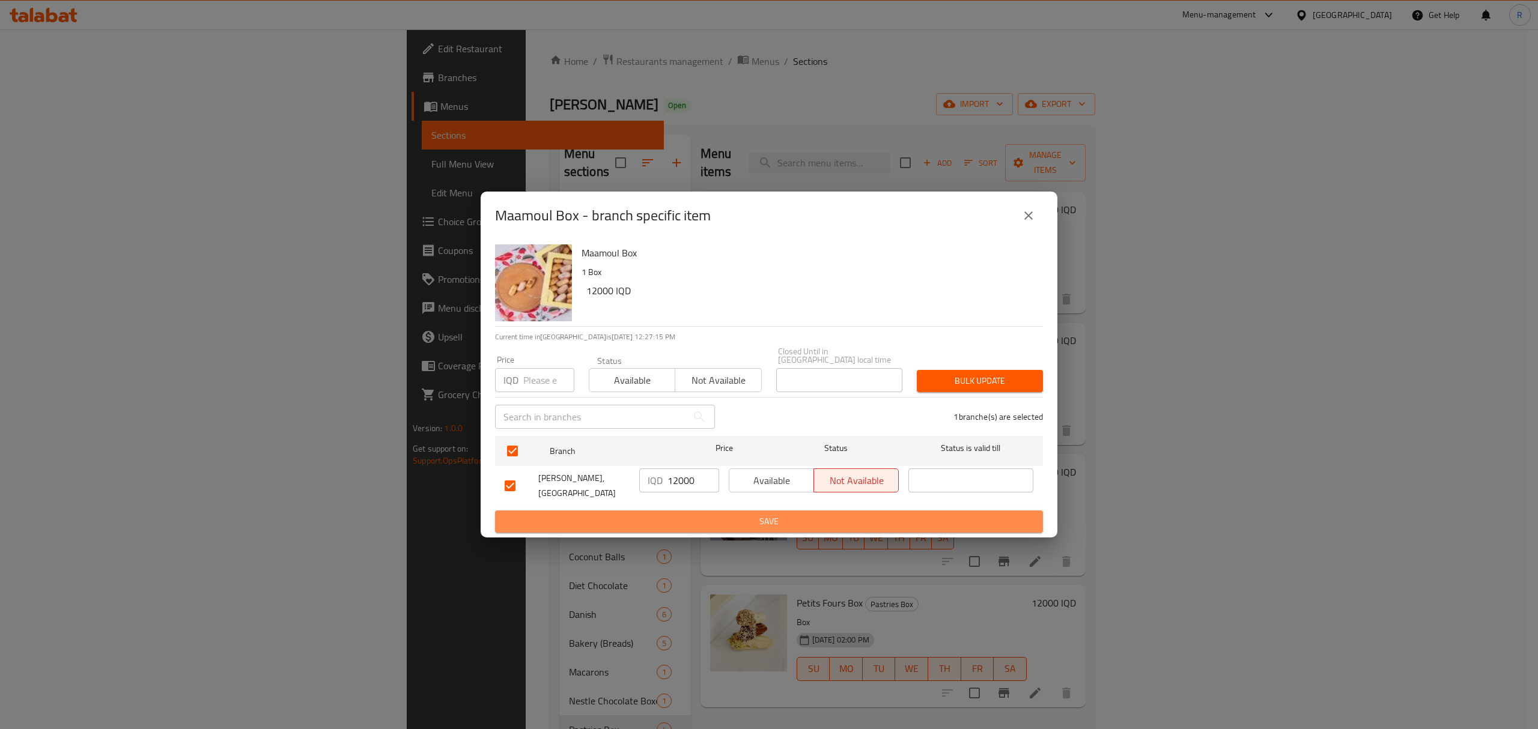
click at [669, 514] on span "Save" at bounding box center [769, 521] width 529 height 15
